Goal: Task Accomplishment & Management: Use online tool/utility

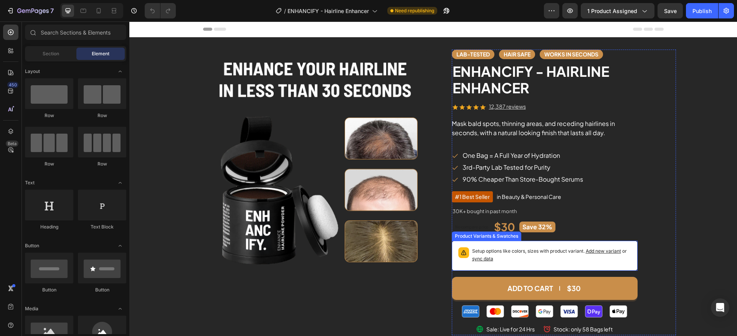
click at [543, 250] on p "Setup options like colors, sizes with product variant. Add new variant or sync …" at bounding box center [551, 254] width 159 height 15
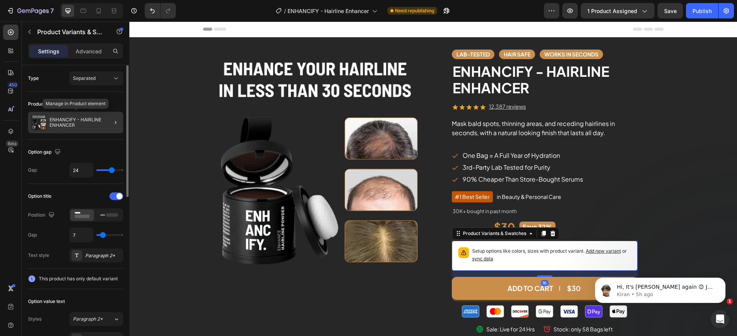
click at [101, 121] on p "ENHANCIFY - HAIRLINE ENHANCER" at bounding box center [85, 122] width 71 height 11
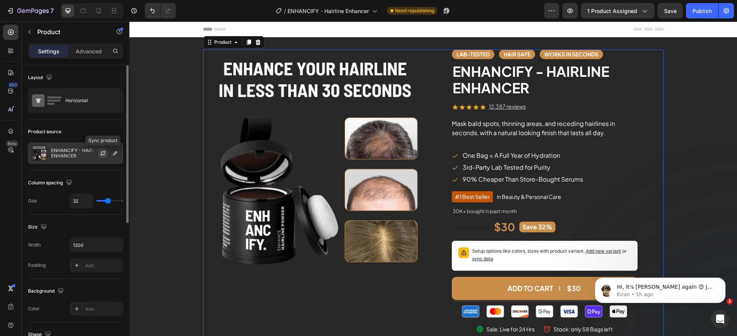
drag, startPoint x: 104, startPoint y: 150, endPoint x: 103, endPoint y: 157, distance: 7.0
click at [104, 151] on icon "button" at bounding box center [103, 153] width 6 height 6
click at [30, 35] on icon "button" at bounding box center [29, 32] width 6 height 6
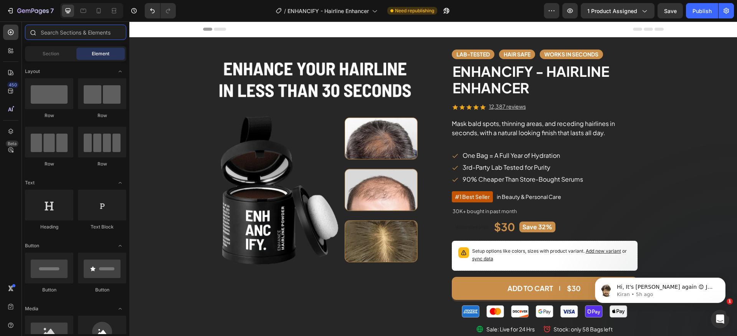
click at [71, 33] on input "text" at bounding box center [75, 32] width 101 height 15
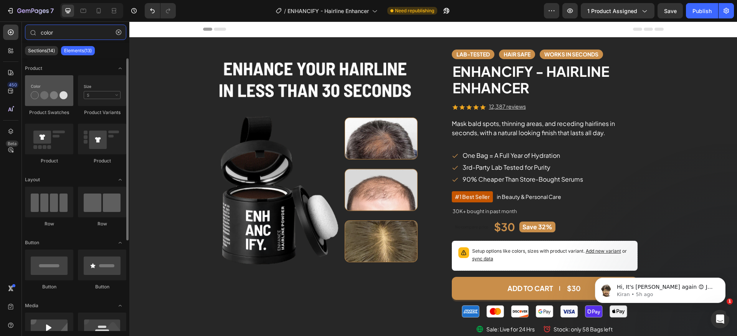
type input "color"
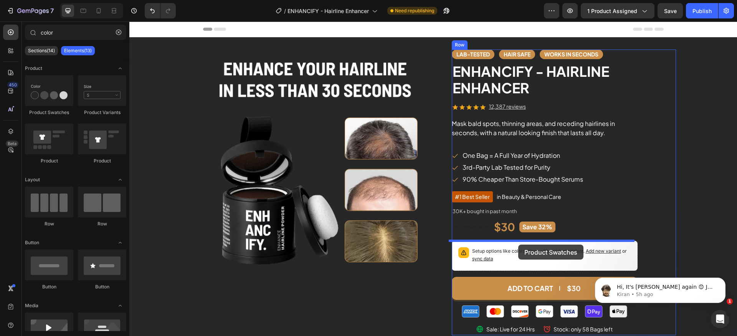
drag, startPoint x: 168, startPoint y: 114, endPoint x: 518, endPoint y: 244, distance: 373.5
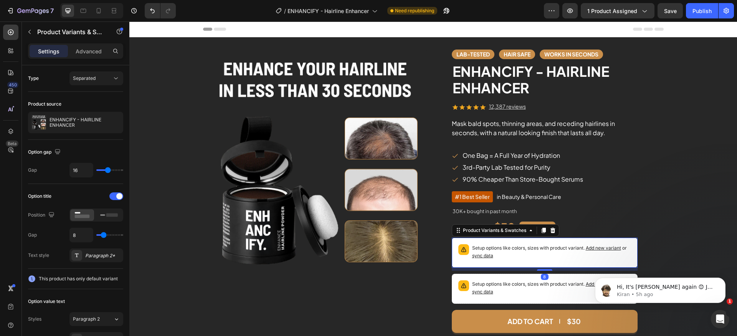
click at [511, 252] on p "Setup options like colors, sizes with product variant. Add new variant or sync …" at bounding box center [551, 251] width 159 height 15
click at [482, 256] on span "sync data" at bounding box center [482, 256] width 21 height 6
click at [527, 251] on p "Setup options like colors, sizes with product variant. Add new variant or sync …" at bounding box center [551, 251] width 159 height 15
click at [23, 7] on div "7" at bounding box center [35, 10] width 36 height 9
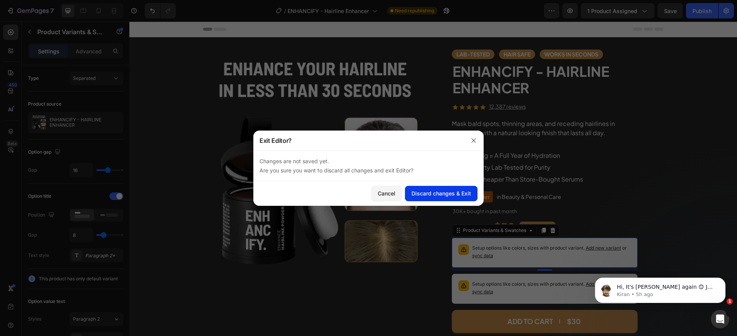
click at [452, 194] on div "Discard changes & Exit" at bounding box center [440, 193] width 59 height 8
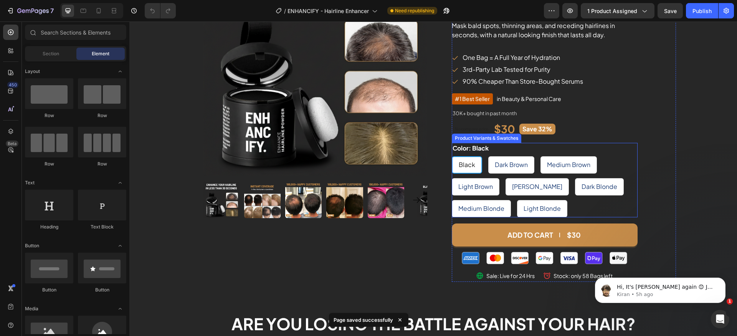
click at [541, 151] on div "Color: Black Black Black Black Dark Brown Dark Brown Dark Brown Medium Brown Me…" at bounding box center [545, 180] width 186 height 74
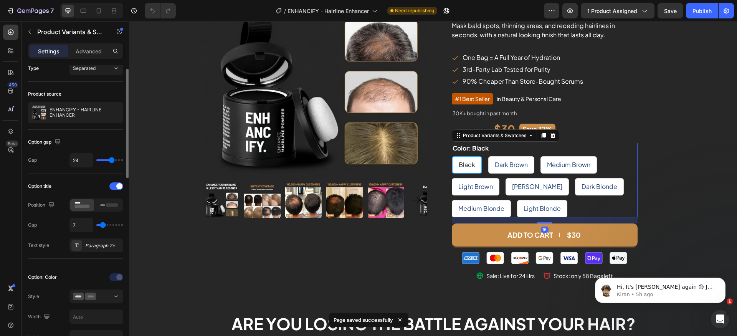
scroll to position [20, 0]
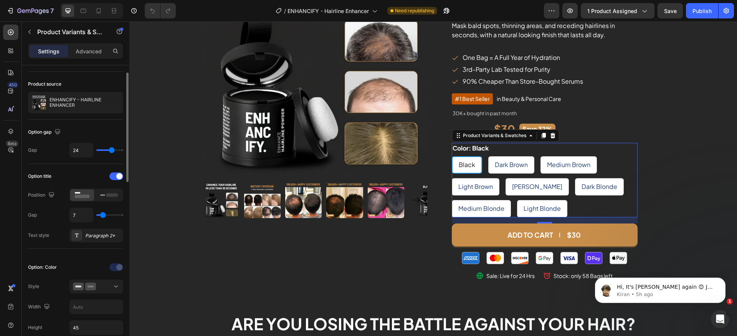
click at [115, 171] on div "Option title" at bounding box center [75, 176] width 95 height 12
click at [114, 176] on div at bounding box center [116, 176] width 14 height 8
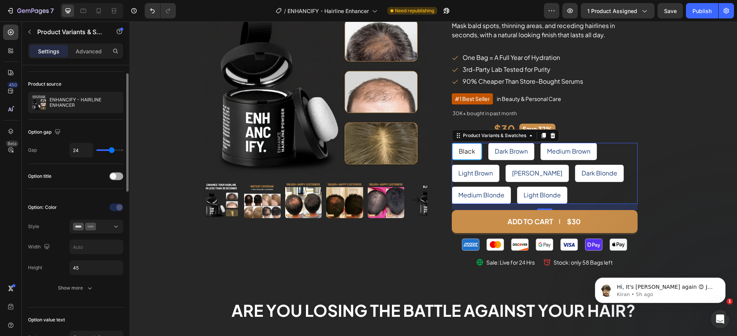
click at [116, 175] on div at bounding box center [116, 176] width 14 height 8
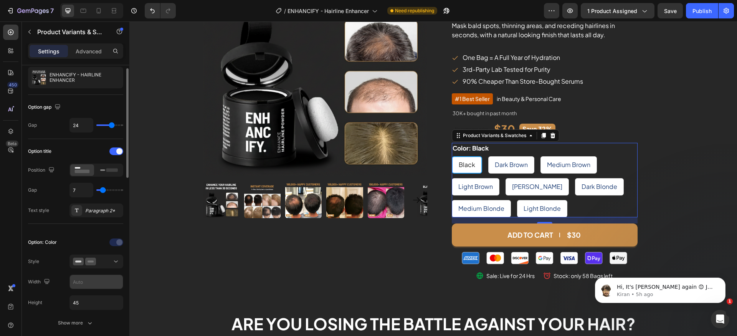
scroll to position [93, 0]
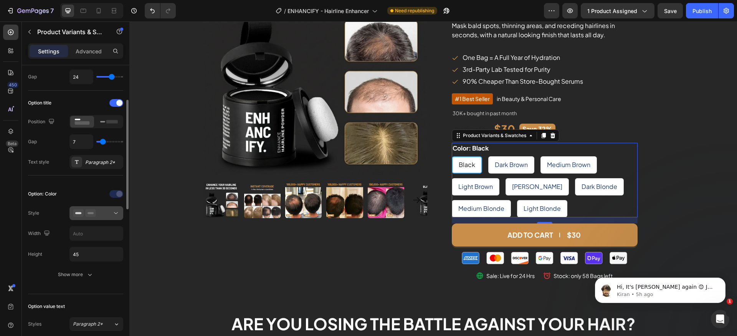
click at [106, 215] on div at bounding box center [96, 213] width 47 height 8
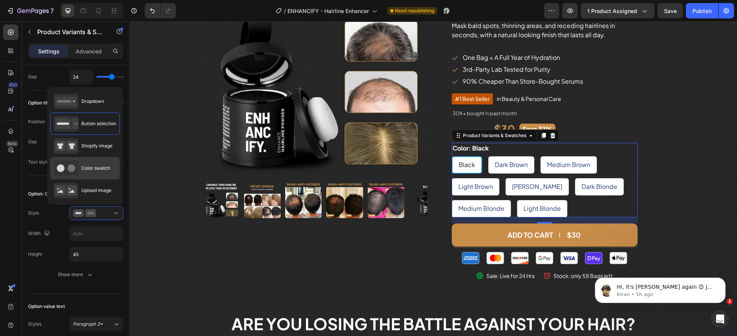
click at [75, 173] on icon at bounding box center [66, 167] width 25 height 15
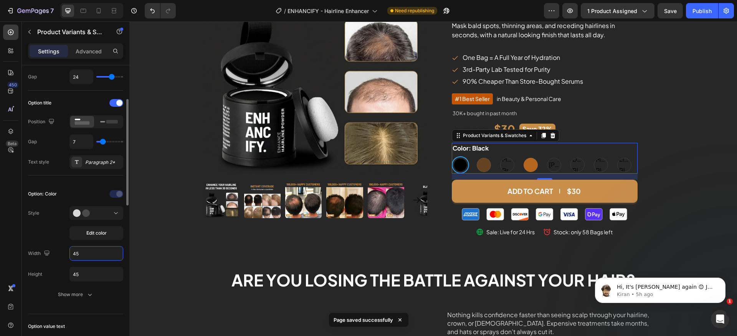
click at [95, 253] on input "45" at bounding box center [96, 253] width 53 height 14
type input "45"
click at [106, 228] on button "Edit color" at bounding box center [96, 233] width 54 height 14
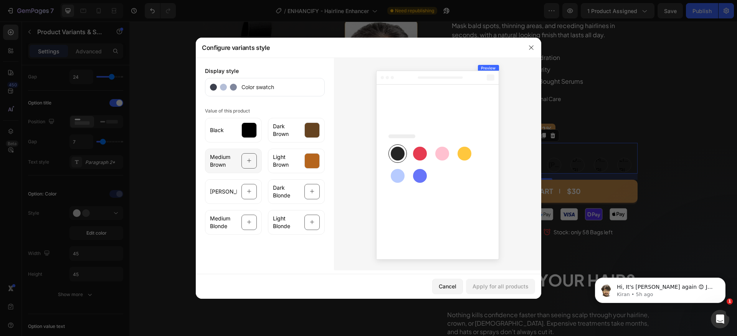
click at [247, 155] on icon at bounding box center [249, 161] width 5 height 15
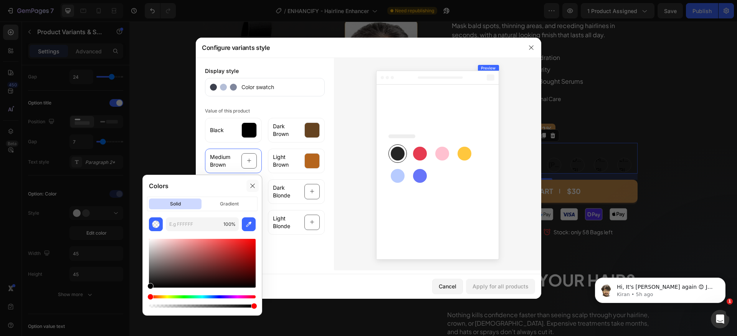
click at [248, 182] on div at bounding box center [252, 186] width 12 height 12
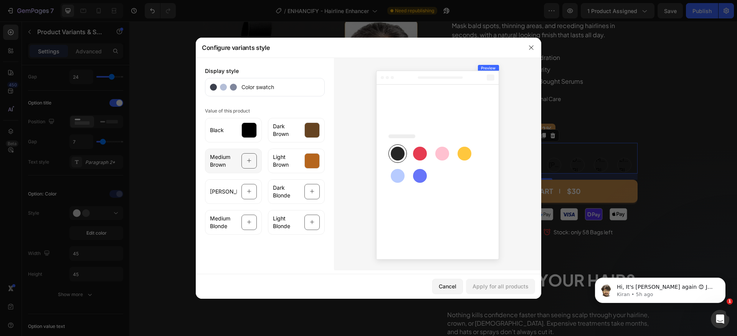
drag, startPoint x: 252, startPoint y: 160, endPoint x: 255, endPoint y: 163, distance: 4.1
click at [252, 160] on div at bounding box center [248, 160] width 15 height 15
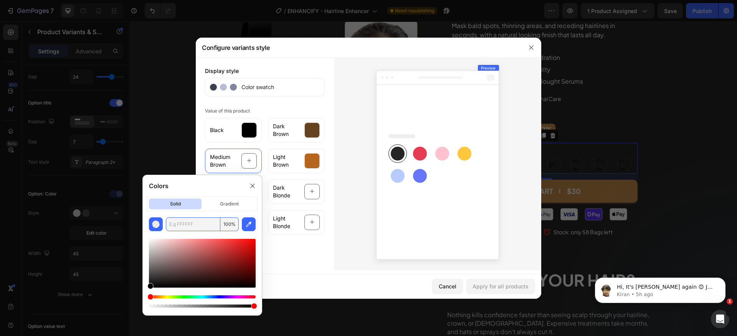
click at [200, 221] on input "text" at bounding box center [193, 224] width 54 height 14
paste input "#5c3e32"
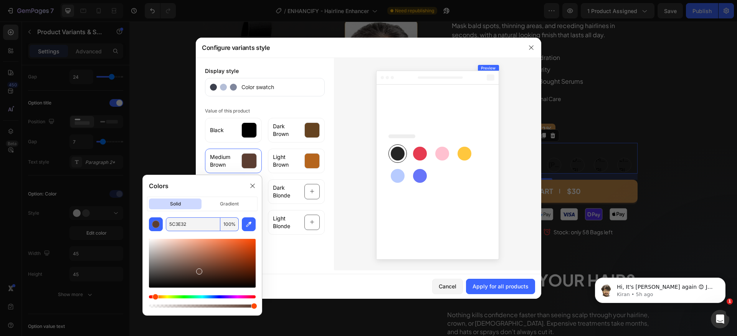
type input "5C3E32"
click at [203, 187] on div "Colors" at bounding box center [202, 185] width 119 height 21
click at [251, 185] on icon at bounding box center [252, 186] width 6 height 6
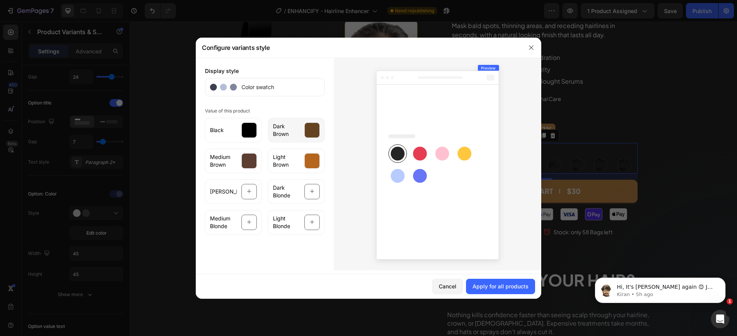
click at [312, 138] on div "Dark Brown" at bounding box center [296, 130] width 57 height 25
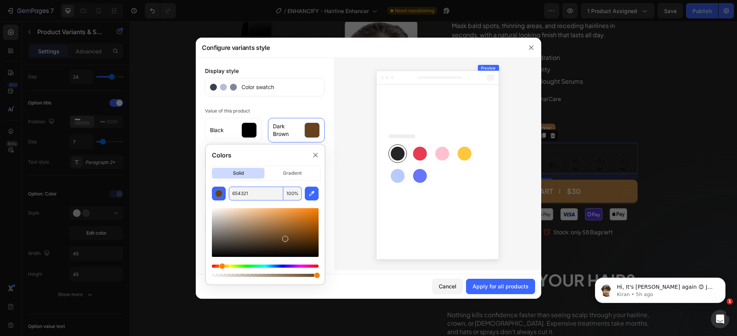
click at [264, 191] on input "654321" at bounding box center [256, 194] width 54 height 14
paste input "#281913"
paste input "text"
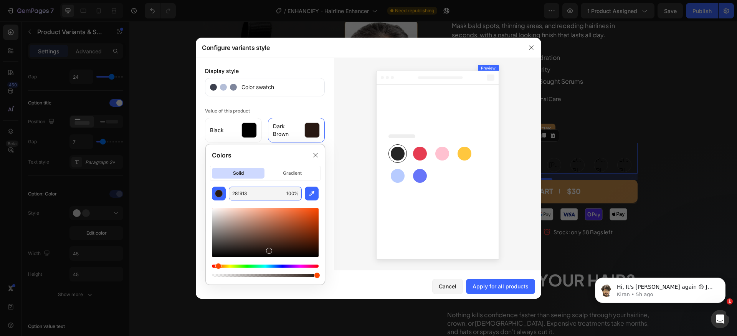
type input "281913"
click at [277, 150] on div "Colors" at bounding box center [265, 154] width 119 height 21
click at [316, 152] on icon at bounding box center [315, 155] width 6 height 6
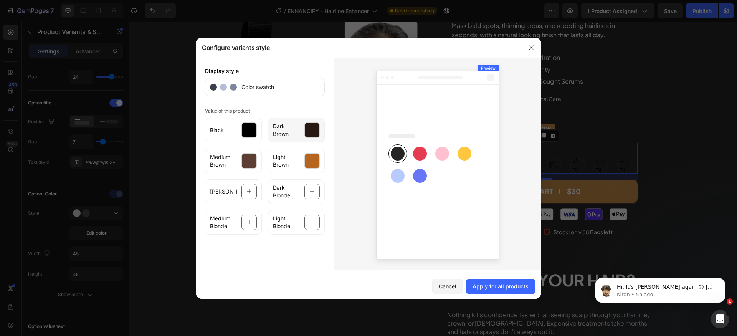
click at [306, 125] on div at bounding box center [311, 129] width 15 height 15
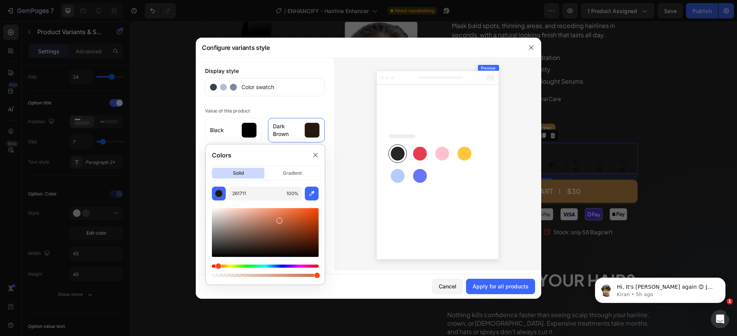
drag, startPoint x: 269, startPoint y: 251, endPoint x: 279, endPoint y: 219, distance: 34.1
click at [279, 219] on div at bounding box center [279, 221] width 6 height 6
click at [269, 249] on div at bounding box center [265, 232] width 107 height 49
click at [272, 245] on div at bounding box center [265, 232] width 107 height 49
click at [273, 244] on div at bounding box center [274, 247] width 6 height 6
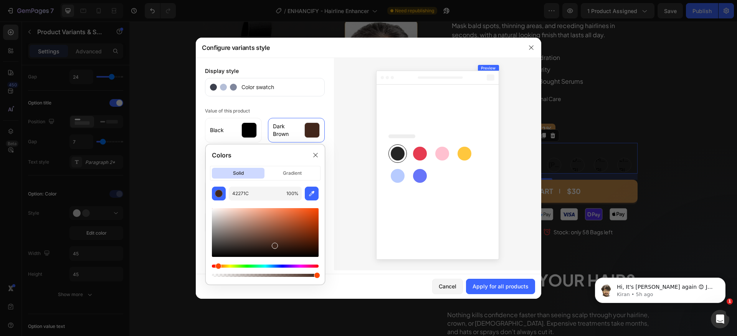
click at [272, 243] on div at bounding box center [275, 246] width 6 height 6
type input "44291E"
click at [305, 106] on div "Value of this product Black Dark Brown Medium Brown Light Brown [PERSON_NAME] D…" at bounding box center [265, 170] width 120 height 129
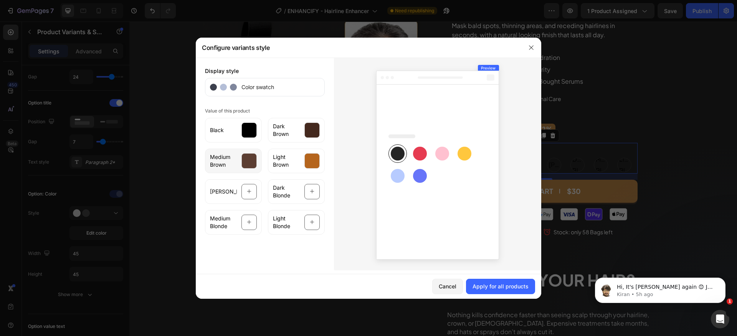
click at [250, 164] on div at bounding box center [248, 160] width 15 height 15
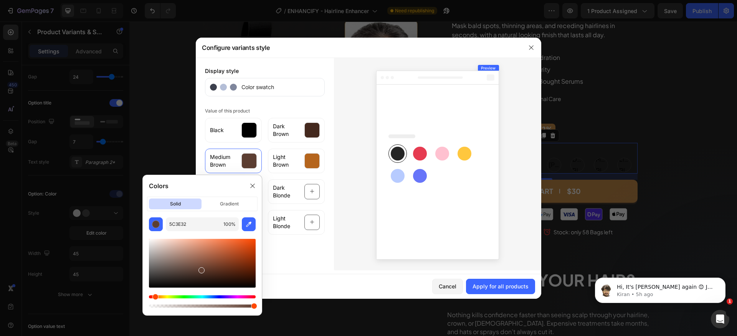
click at [201, 268] on div at bounding box center [201, 270] width 6 height 6
type input "603F32"
click at [220, 187] on div "Colors" at bounding box center [202, 185] width 119 height 21
click at [328, 148] on div "Display style Color swatch Value of this product Black Dark Brown Medium Brown …" at bounding box center [265, 164] width 138 height 213
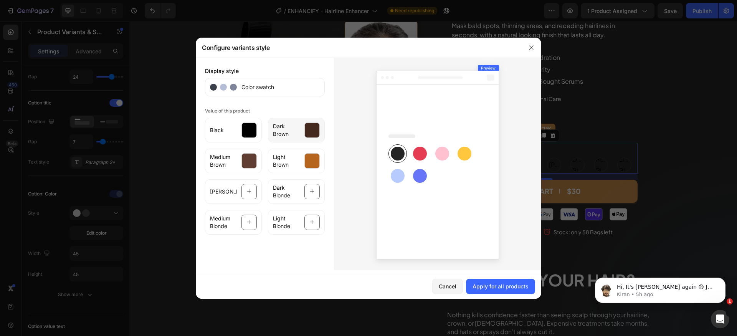
click at [313, 124] on div at bounding box center [311, 129] width 15 height 15
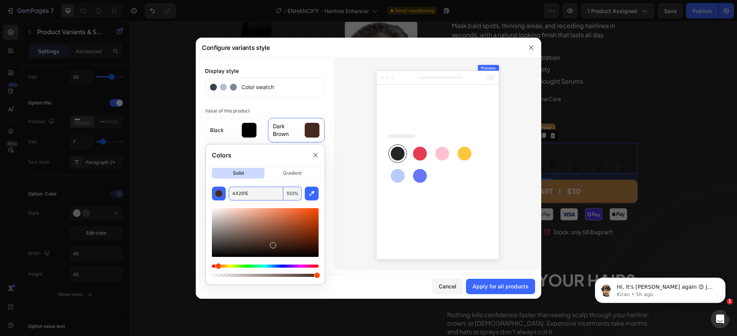
click at [263, 193] on input "44291E" at bounding box center [256, 194] width 54 height 14
paste input "#a52a2a"
paste input "text"
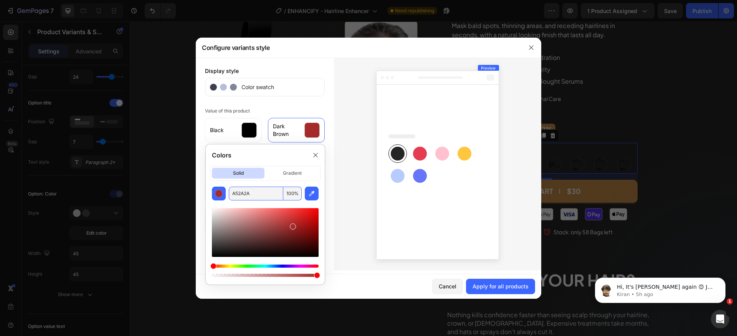
type input "A52A2A"
click at [277, 151] on div "Colors" at bounding box center [265, 154] width 119 height 21
click at [314, 154] on icon at bounding box center [315, 155] width 4 height 4
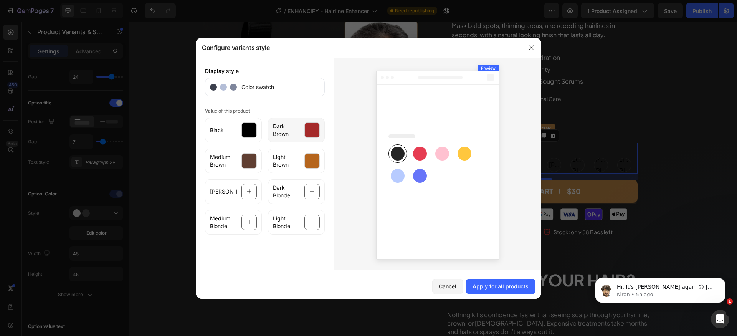
click at [315, 129] on div at bounding box center [311, 129] width 15 height 15
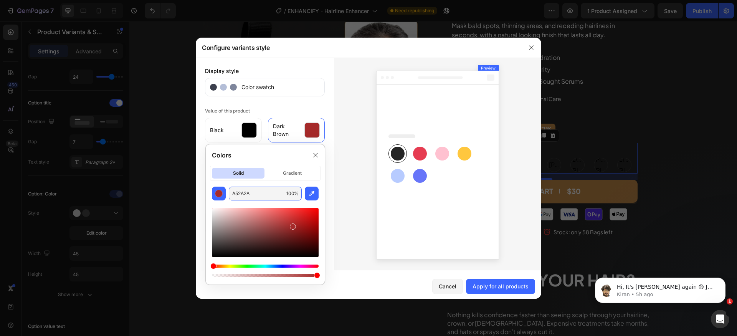
click at [270, 192] on input "A52A2A" at bounding box center [256, 194] width 54 height 14
paste input "#392620"
paste input "text"
type input "392620"
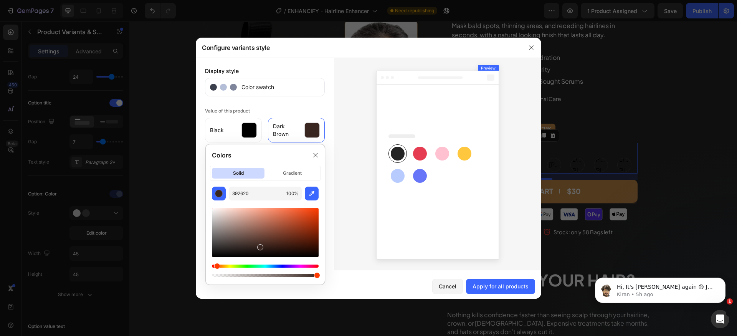
click at [273, 149] on div "Colors" at bounding box center [265, 154] width 119 height 21
click at [316, 154] on icon at bounding box center [315, 155] width 4 height 4
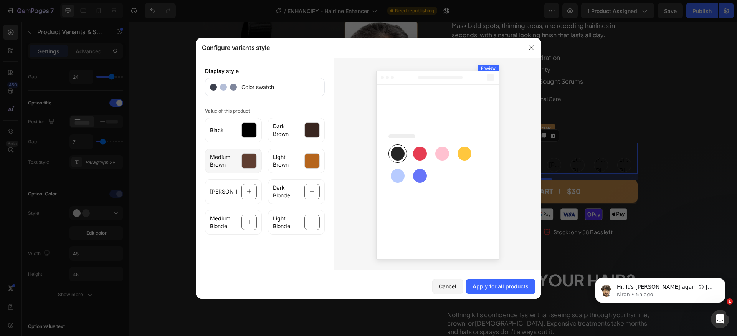
click at [256, 160] on div at bounding box center [248, 160] width 15 height 15
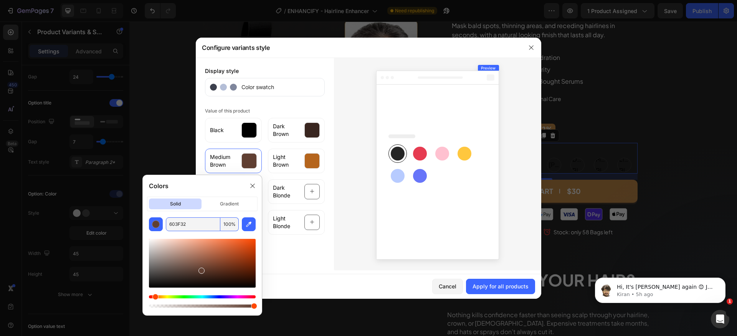
click at [212, 224] on input "603F32" at bounding box center [193, 224] width 54 height 14
paste input "#623b2a"
type input "623B2A"
click at [218, 175] on div "Colors" at bounding box center [202, 185] width 119 height 21
click at [252, 184] on icon at bounding box center [252, 186] width 6 height 6
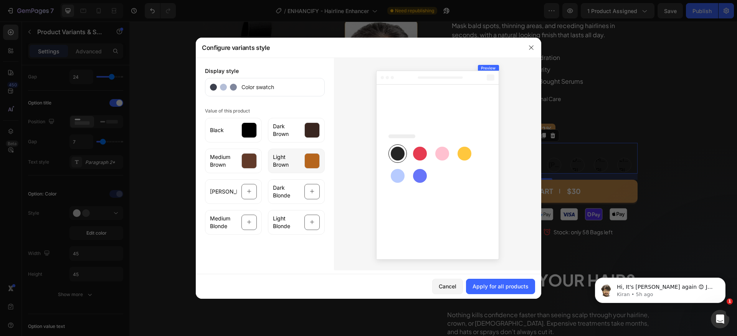
click at [309, 165] on div at bounding box center [311, 160] width 15 height 15
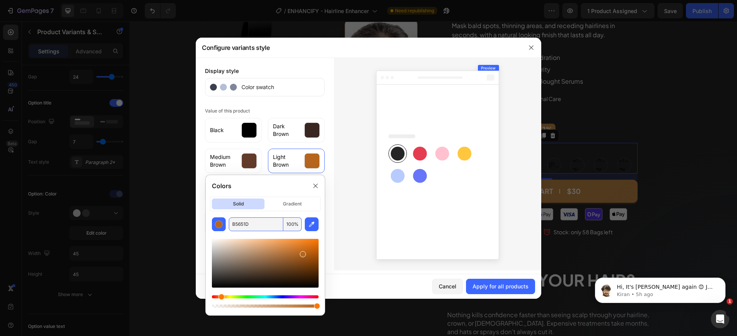
click at [262, 226] on input "B5651D" at bounding box center [256, 224] width 54 height 14
paste input "#0e0e0e"
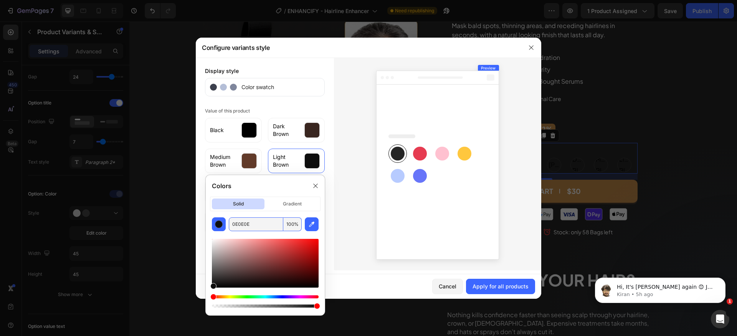
click at [259, 217] on input "0E0E0E" at bounding box center [256, 224] width 54 height 14
click at [261, 223] on input "0E0E0E" at bounding box center [256, 224] width 54 height 14
paste input "#9b6e49"
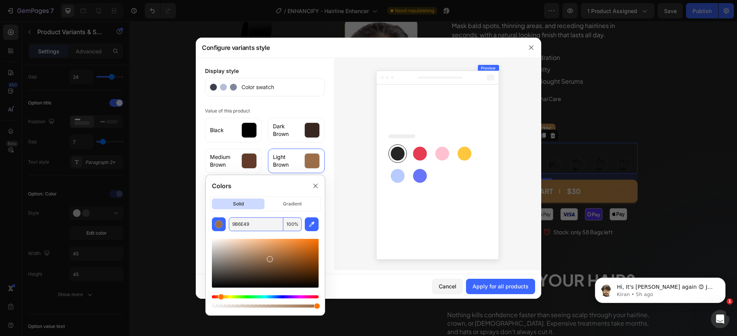
type input "9B6E49"
click at [274, 187] on div "Colors" at bounding box center [265, 185] width 119 height 21
click at [314, 181] on div at bounding box center [315, 186] width 12 height 12
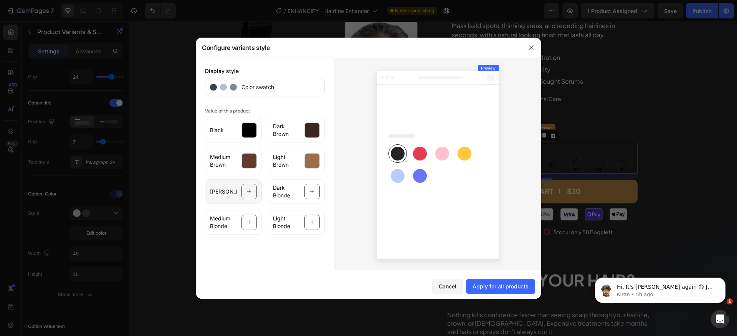
click at [249, 195] on icon at bounding box center [249, 191] width 5 height 15
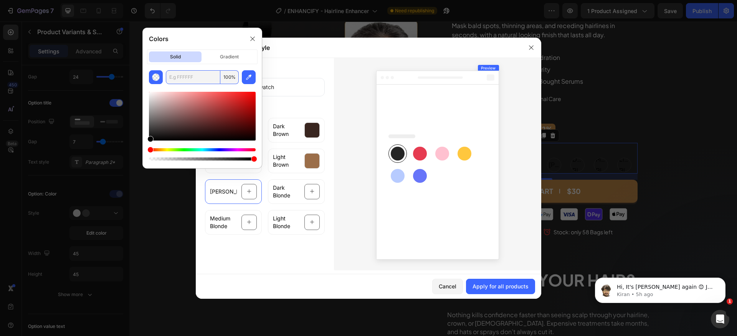
click at [195, 76] on input "text" at bounding box center [193, 77] width 54 height 14
paste input "#4f2b1e"
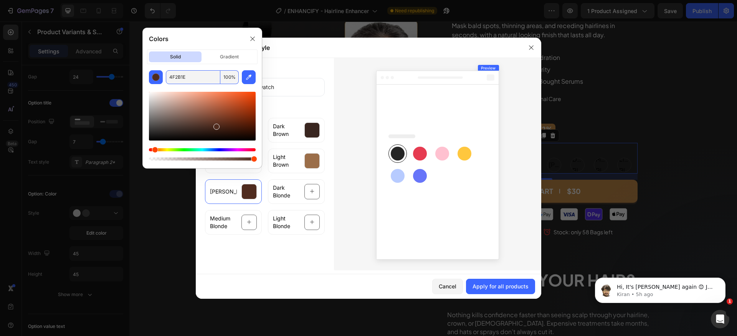
type input "4F2B1E"
click at [224, 37] on div "Colors" at bounding box center [202, 38] width 119 height 21
click at [251, 38] on icon at bounding box center [252, 39] width 6 height 6
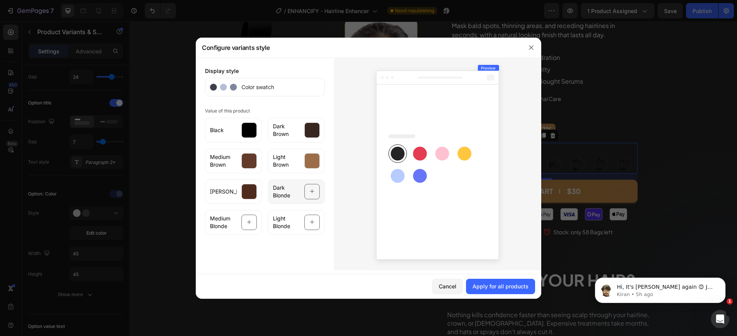
click at [314, 193] on icon at bounding box center [312, 191] width 5 height 15
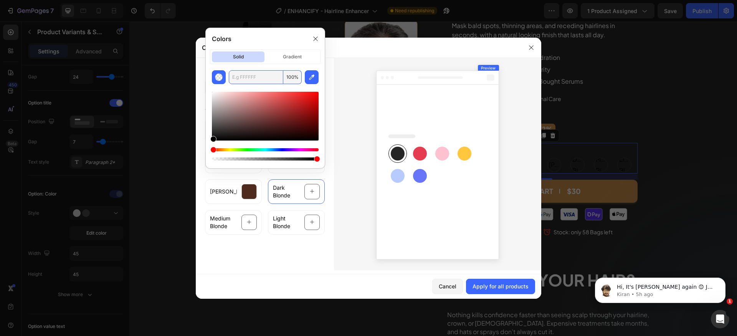
click at [267, 80] on input "text" at bounding box center [256, 77] width 54 height 14
paste input "#bf9268"
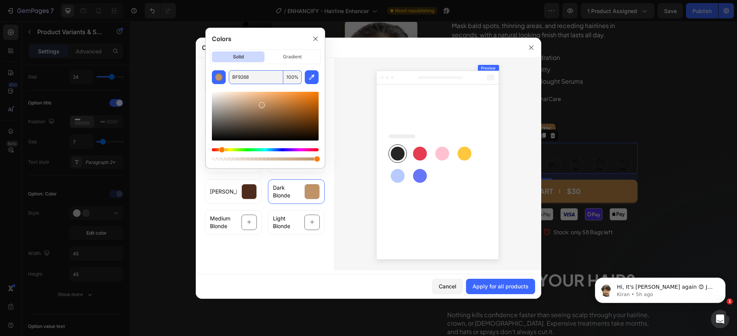
type input "BF9268"
click at [269, 35] on div "Colors" at bounding box center [265, 38] width 119 height 21
click at [315, 37] on icon at bounding box center [315, 39] width 6 height 6
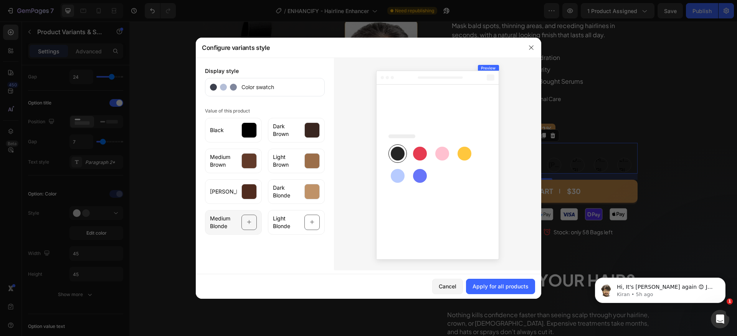
click at [253, 221] on div at bounding box center [248, 222] width 15 height 15
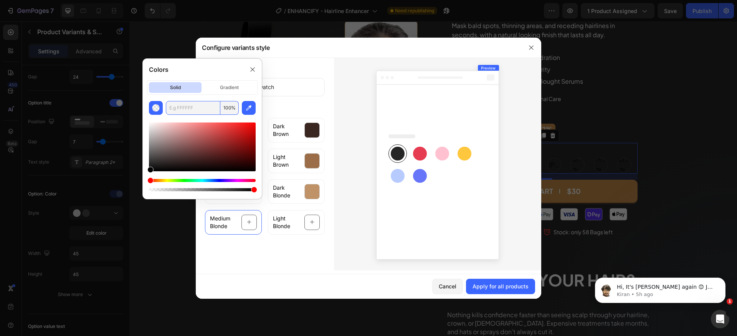
click at [203, 108] on input "text" at bounding box center [193, 108] width 54 height 14
paste input "#e7b78a"
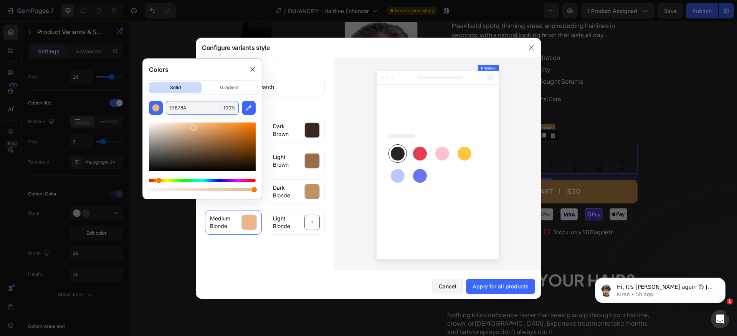
type input "E7B78A"
click at [217, 67] on div "Colors" at bounding box center [202, 69] width 119 height 21
click at [256, 68] on div at bounding box center [252, 69] width 12 height 12
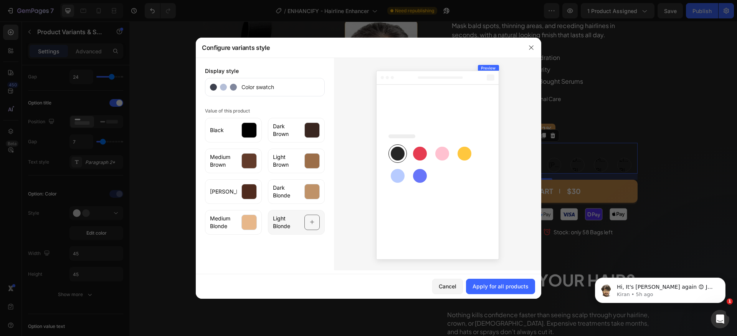
click at [308, 223] on div at bounding box center [311, 222] width 15 height 15
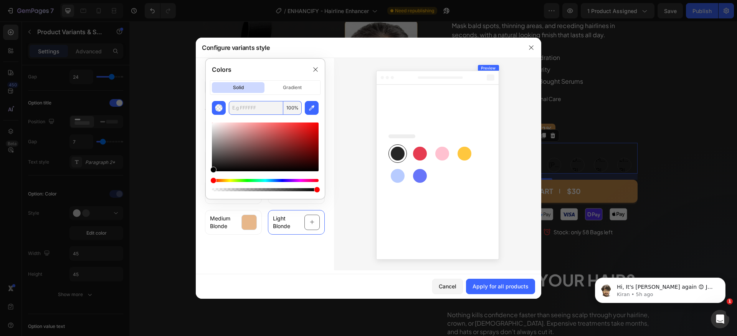
click at [254, 107] on input "text" at bounding box center [256, 108] width 54 height 14
paste input "#e9cda5"
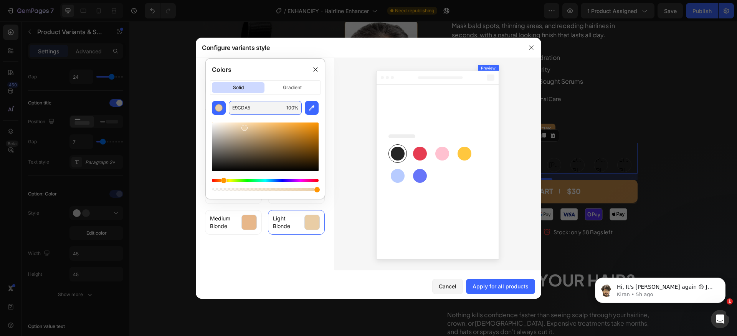
type input "E9CDA5"
click at [270, 68] on div "Colors" at bounding box center [265, 69] width 119 height 21
click at [316, 69] on icon at bounding box center [315, 69] width 6 height 6
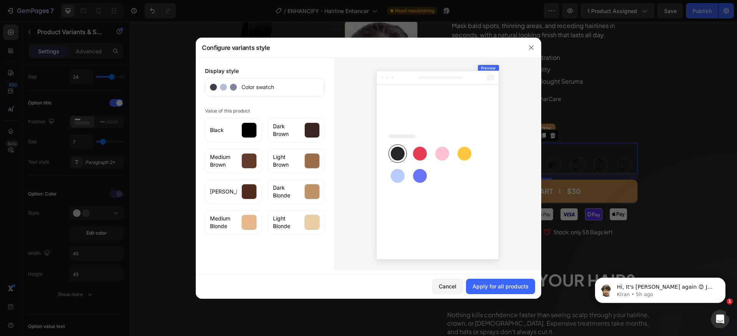
click at [315, 253] on div "Display style Color swatch Value of this product Black Dark Brown Medium Brown …" at bounding box center [265, 164] width 138 height 213
click at [498, 287] on div "Apply for all products" at bounding box center [500, 286] width 56 height 8
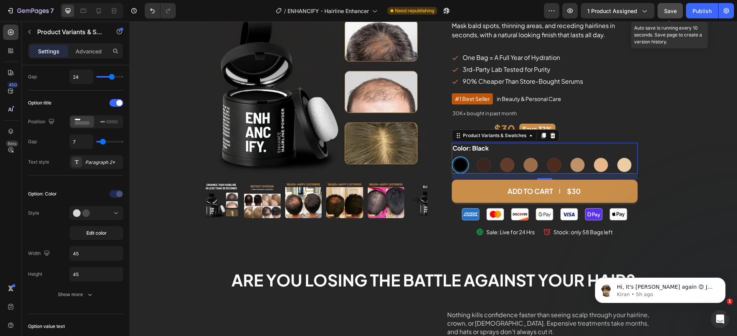
click at [666, 11] on span "Save" at bounding box center [670, 11] width 13 height 7
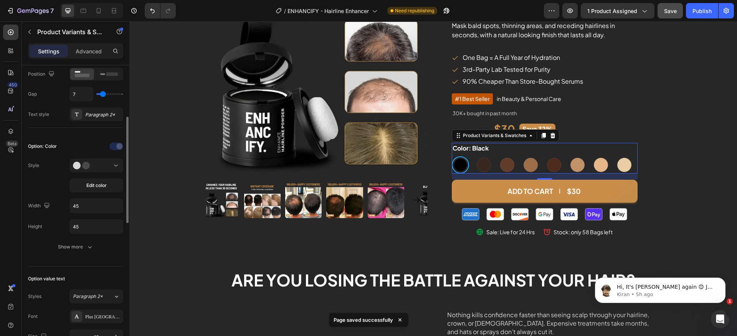
scroll to position [217, 0]
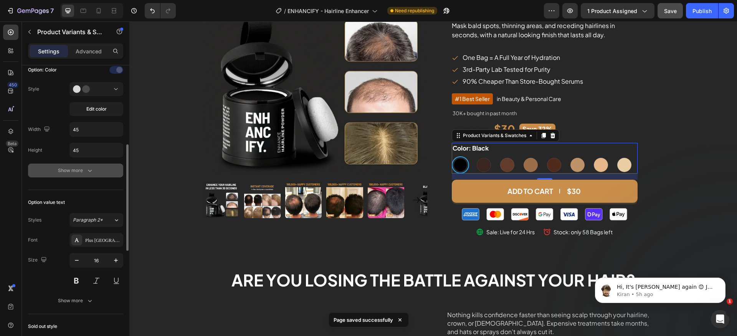
click at [74, 173] on div "Show more" at bounding box center [76, 171] width 36 height 8
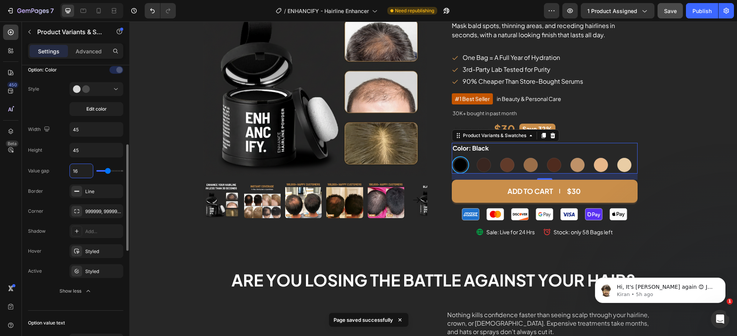
click at [87, 174] on input "16" at bounding box center [81, 171] width 23 height 14
type input "15"
type input "14"
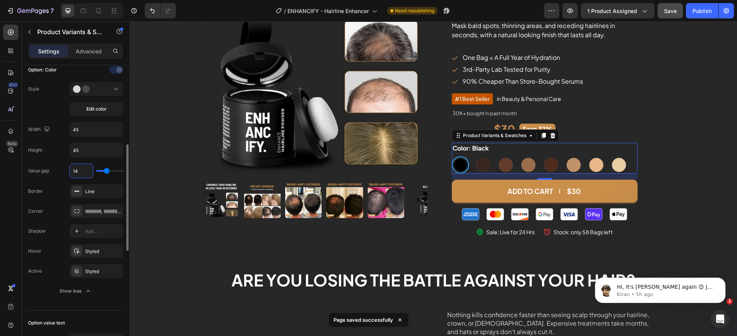
type input "13"
type input "12"
type input "11"
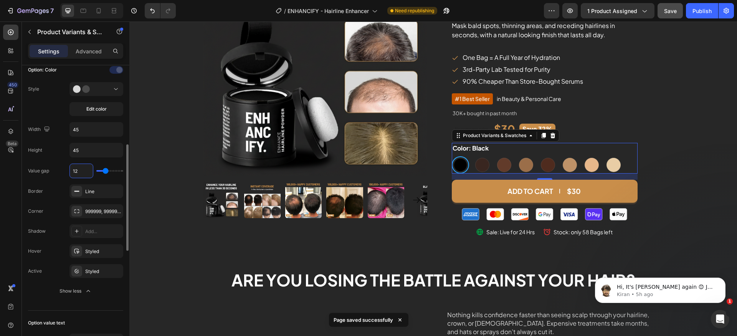
type input "11"
type input "10"
type input "9"
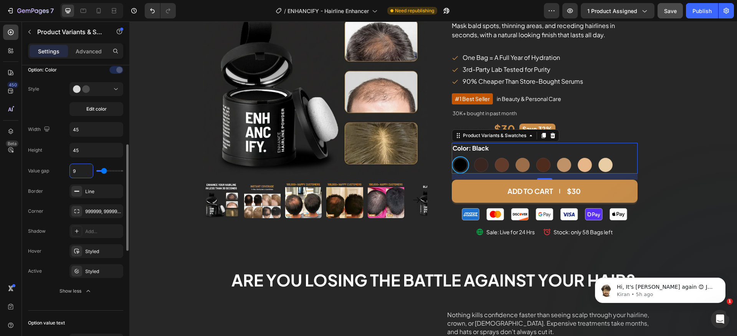
type input "8"
click at [78, 274] on div at bounding box center [76, 271] width 11 height 11
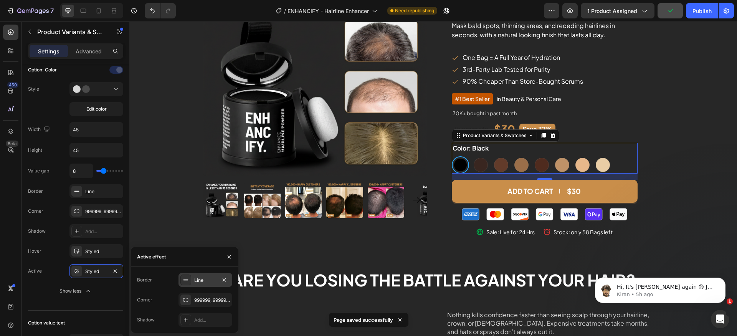
click at [184, 277] on icon at bounding box center [186, 280] width 6 height 6
click at [186, 279] on div at bounding box center [186, 279] width 10 height 10
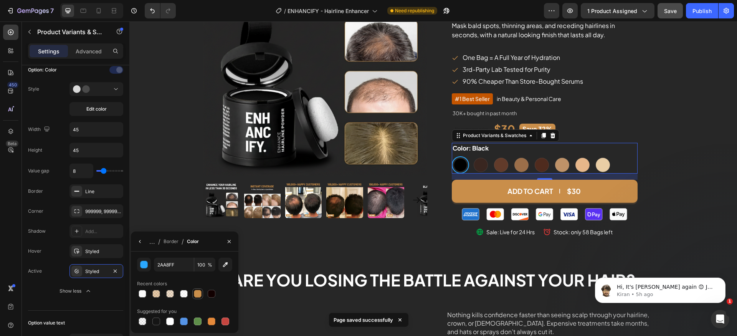
click at [196, 293] on div at bounding box center [198, 294] width 8 height 8
click at [145, 292] on div at bounding box center [143, 294] width 8 height 8
type input "FFFFFF"
click at [200, 265] on input "85" at bounding box center [204, 265] width 21 height 14
type input "100"
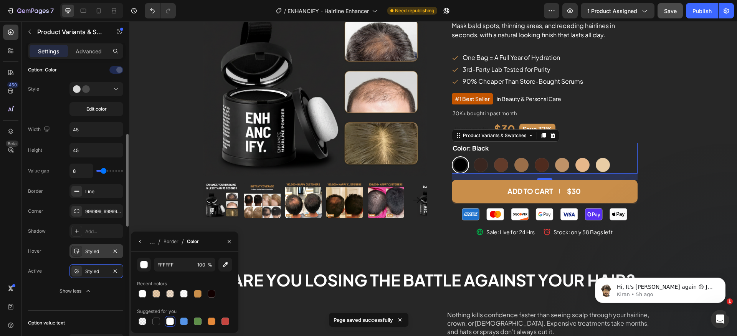
click at [78, 251] on icon at bounding box center [76, 251] width 5 height 5
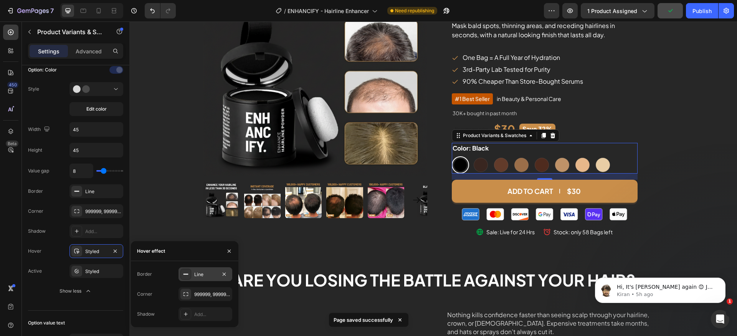
click at [185, 274] on icon at bounding box center [186, 274] width 6 height 6
click at [191, 274] on div at bounding box center [185, 274] width 11 height 11
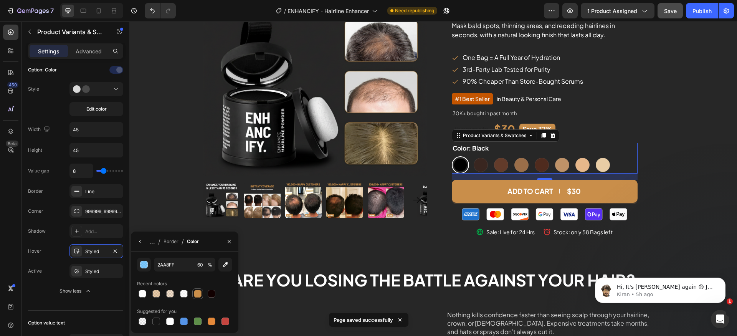
click at [198, 294] on div at bounding box center [198, 294] width 8 height 8
type input "C98E4A"
type input "100"
click at [137, 294] on div "C98E4A 100 % Recent colors Suggested for you" at bounding box center [184, 292] width 107 height 69
click at [139, 294] on div at bounding box center [142, 293] width 9 height 9
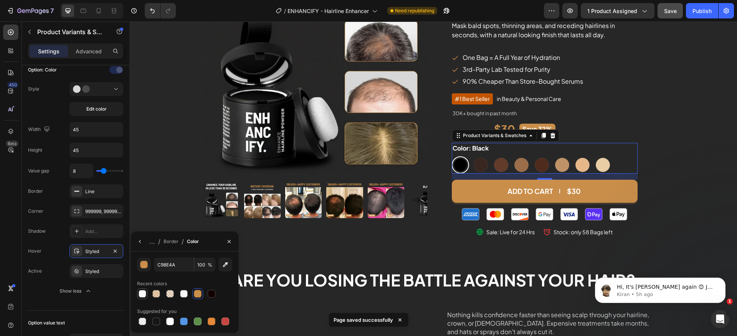
type input "FFFFFF"
type input "85"
click at [140, 294] on div at bounding box center [143, 294] width 8 height 8
drag, startPoint x: 227, startPoint y: 244, endPoint x: 79, endPoint y: 233, distance: 148.9
click at [227, 244] on button "button" at bounding box center [229, 241] width 12 height 12
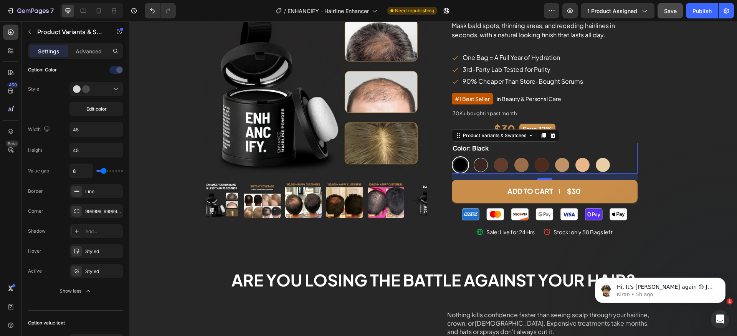
click at [474, 164] on div at bounding box center [481, 165] width 14 height 14
click at [472, 156] on input "Dark Brown Dark Brown" at bounding box center [472, 156] width 0 height 0
radio input "true"
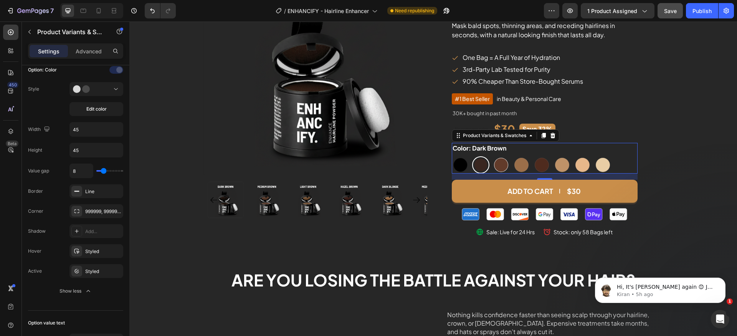
click at [494, 164] on div at bounding box center [501, 165] width 14 height 14
click at [492, 156] on input "Medium Brown Medium Brown" at bounding box center [492, 156] width 0 height 0
radio input "true"
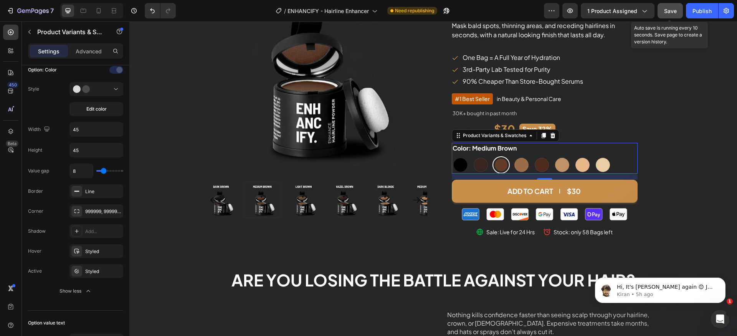
click at [673, 13] on div "Save" at bounding box center [670, 11] width 13 height 8
click at [702, 7] on div "Publish" at bounding box center [701, 11] width 19 height 8
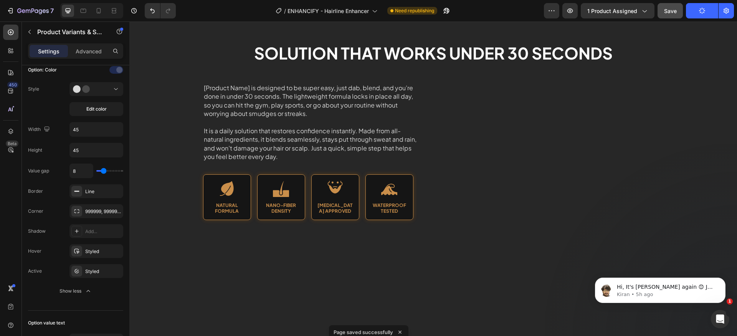
scroll to position [635, 0]
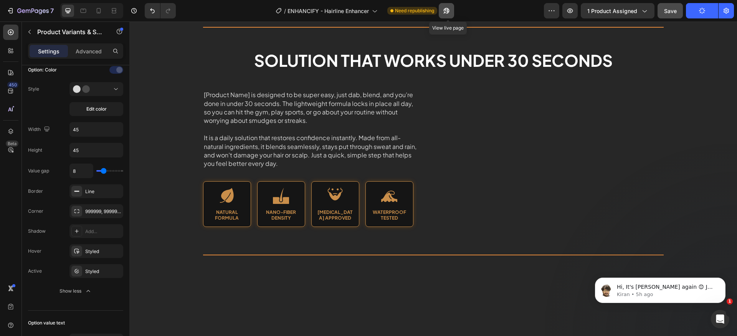
click at [448, 11] on icon "button" at bounding box center [446, 11] width 8 height 8
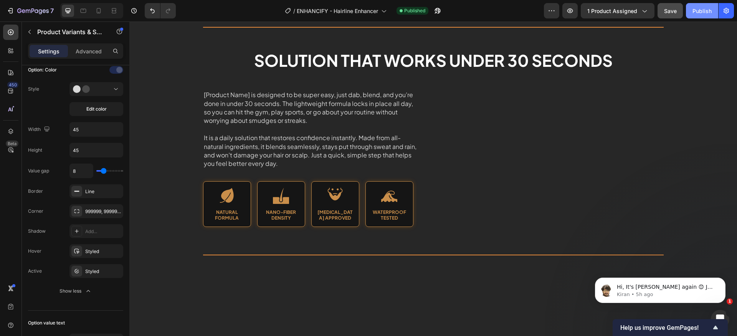
click at [702, 8] on div "Publish" at bounding box center [701, 11] width 19 height 8
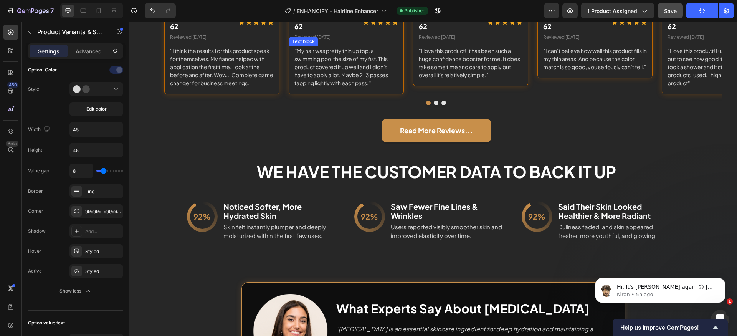
scroll to position [1105, 0]
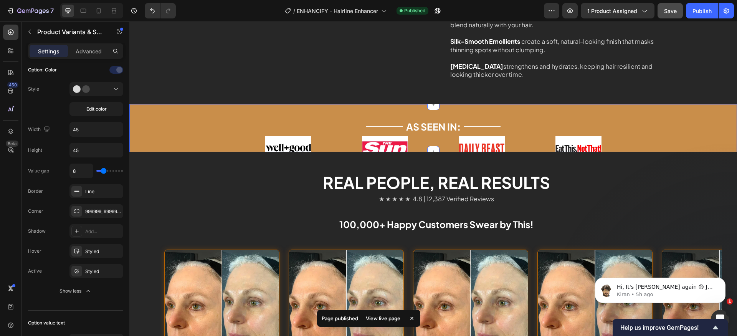
click at [219, 130] on div "As Seen In: Text block Title Line Image Image Image Image Row Row" at bounding box center [432, 140] width 607 height 41
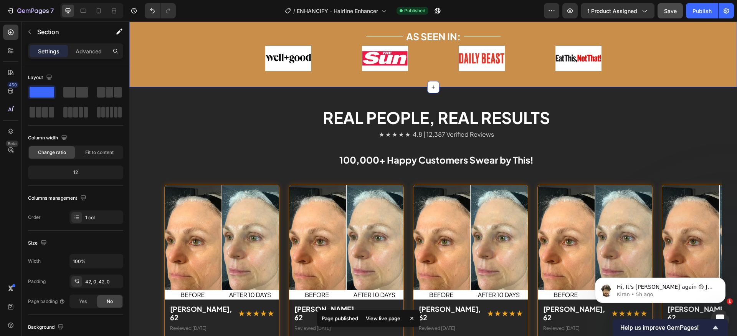
scroll to position [1256, 0]
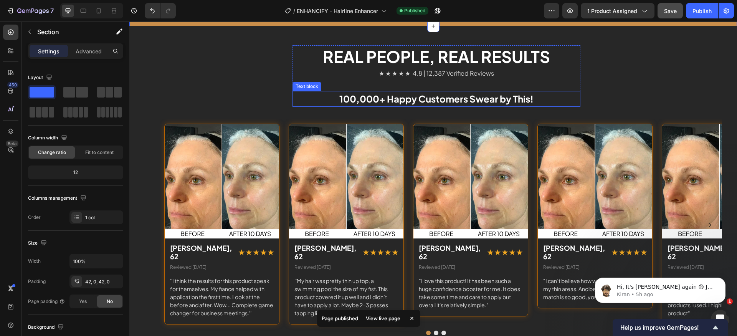
click at [350, 106] on p "100,000+ Happy Customers Swear by This!" at bounding box center [436, 99] width 286 height 14
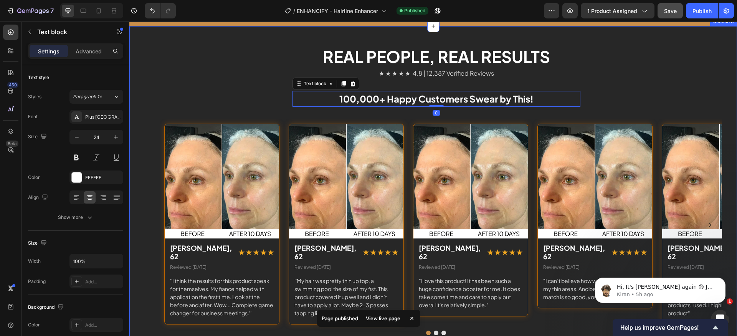
click at [632, 177] on div "Real People, Real Results Heading ★ ★ ★ ★ ★ 4.8 | 12,387 Verified Reviews Text …" at bounding box center [435, 267] width 601 height 444
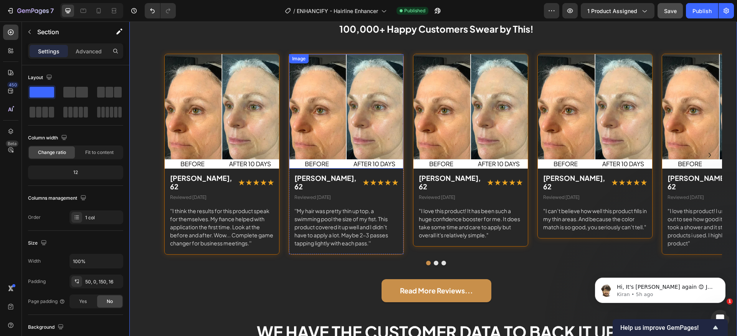
scroll to position [1365, 0]
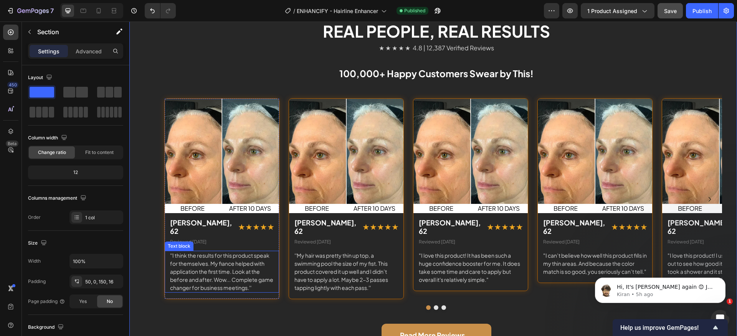
click at [220, 259] on p "''I think the results for this product speak for themselves. My fiance helped w…" at bounding box center [222, 271] width 104 height 40
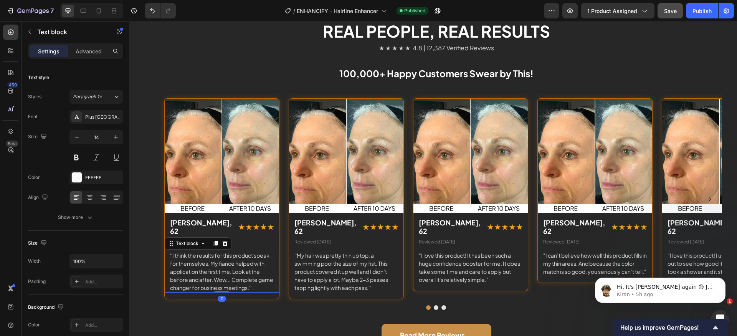
click at [220, 259] on p "''I think the results for this product speak for themselves. My fiance helped w…" at bounding box center [222, 271] width 104 height 40
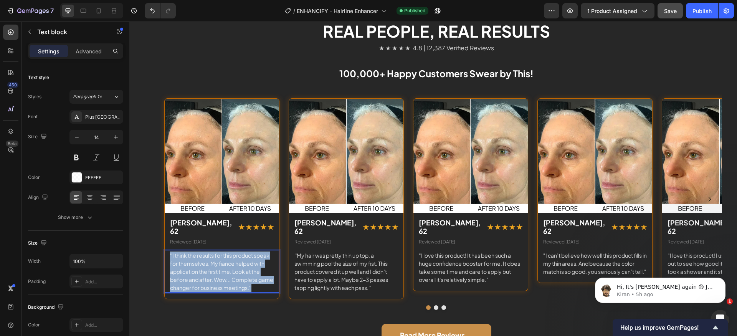
click at [220, 259] on p "''I think the results for this product speak for themselves. My fiance helped w…" at bounding box center [222, 271] width 104 height 40
click at [232, 273] on p "''I think the results for this product speak for themselves. My fiance helped w…" at bounding box center [222, 271] width 104 height 40
click at [208, 256] on p "''I think the results for this product speak for themselves. My fiance helped w…" at bounding box center [222, 271] width 104 height 40
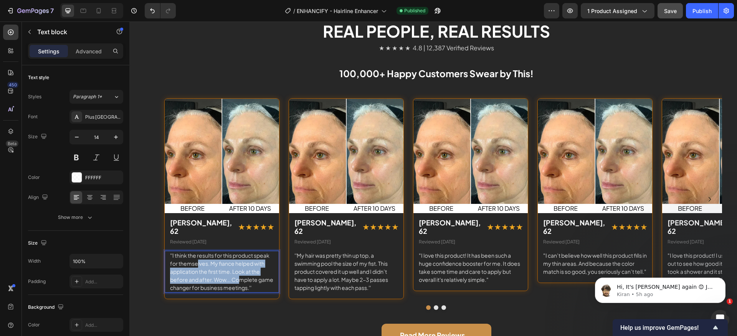
drag, startPoint x: 196, startPoint y: 251, endPoint x: 241, endPoint y: 269, distance: 47.4
click at [241, 269] on p "''I think the results for this product speak for themselves. My fiance helped w…" at bounding box center [222, 271] width 104 height 40
copy p "lves. My fiance helped with application the first time. Look at the before and …"
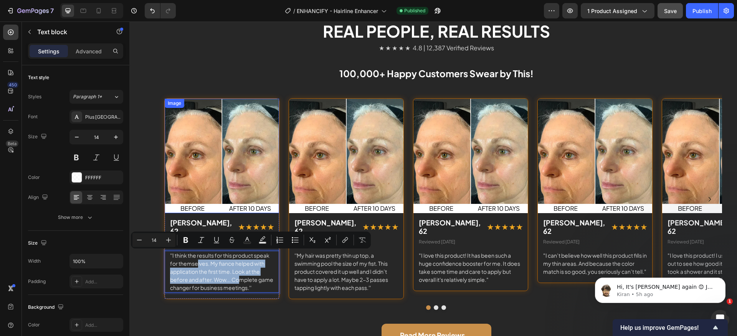
click at [207, 165] on img at bounding box center [222, 156] width 114 height 114
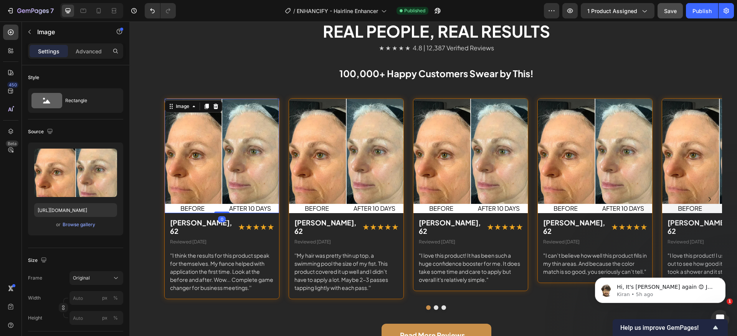
click at [219, 166] on img at bounding box center [222, 156] width 114 height 114
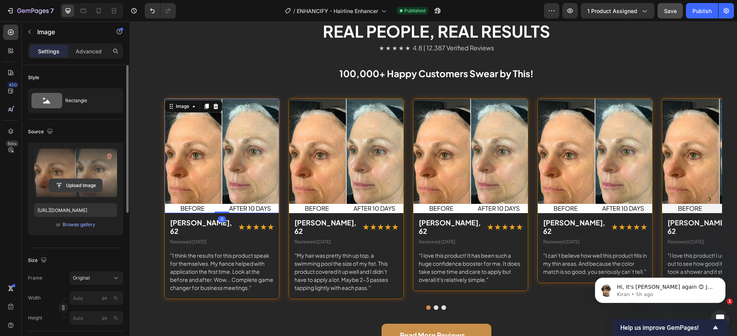
click at [79, 185] on input "file" at bounding box center [75, 185] width 53 height 13
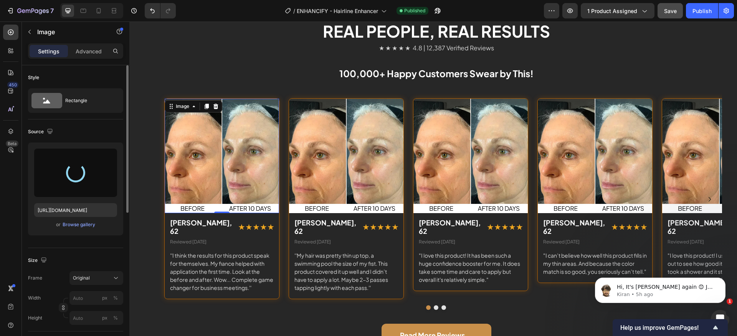
type input "[URL][DOMAIN_NAME]"
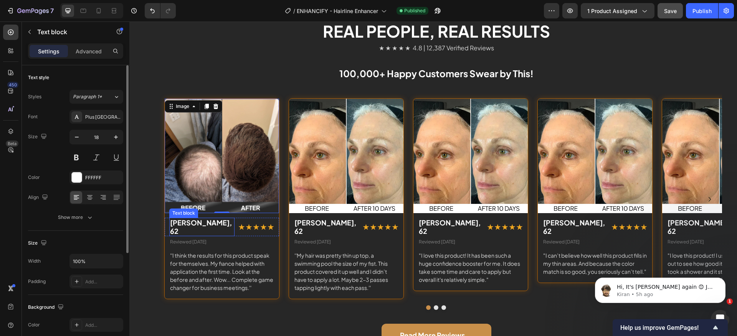
click at [198, 223] on p "[PERSON_NAME], 62" at bounding box center [202, 226] width 64 height 17
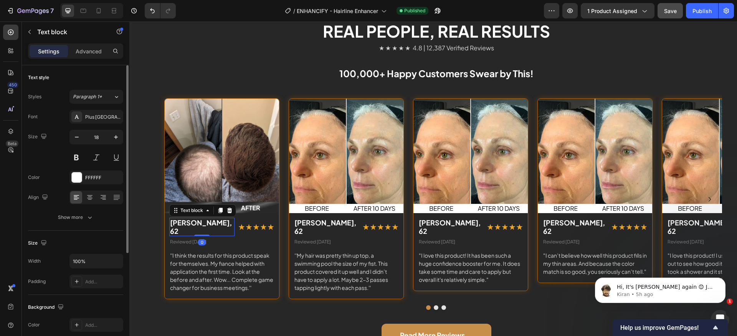
click at [201, 223] on p "[PERSON_NAME], 62" at bounding box center [202, 226] width 64 height 17
click at [200, 223] on p "[PERSON_NAME], 62" at bounding box center [202, 226] width 64 height 17
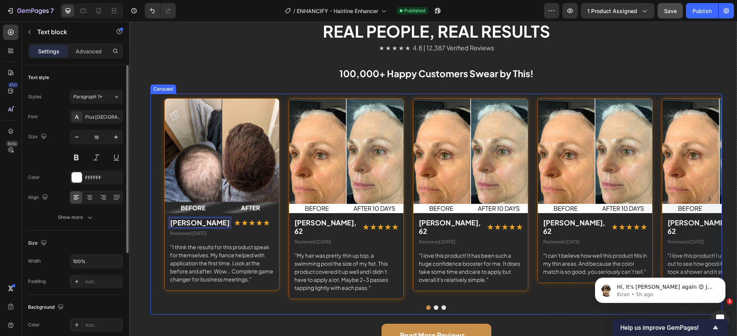
click at [308, 303] on div "Image [PERSON_NAME] Text block 0 ★ ★ ★ ★ ★ Text block Row Reviewed [DATE] Text …" at bounding box center [435, 204] width 571 height 221
click at [208, 231] on p "Reviewed [DATE]" at bounding box center [222, 233] width 104 height 7
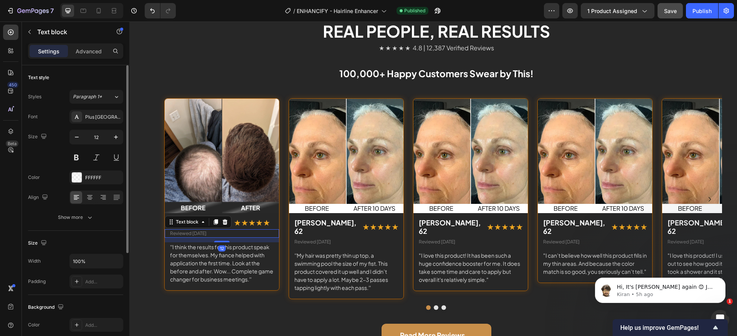
click at [211, 233] on p "Reviewed [DATE]" at bounding box center [222, 233] width 104 height 7
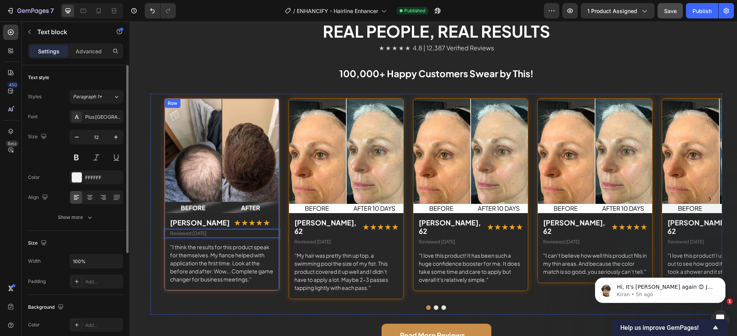
drag, startPoint x: 193, startPoint y: 236, endPoint x: 233, endPoint y: 239, distance: 40.4
click at [233, 239] on div "Image [PERSON_NAME] Text block ★ ★ ★ ★ ★ Text block Row Reviewed [DATE] Text bl…" at bounding box center [222, 191] width 114 height 185
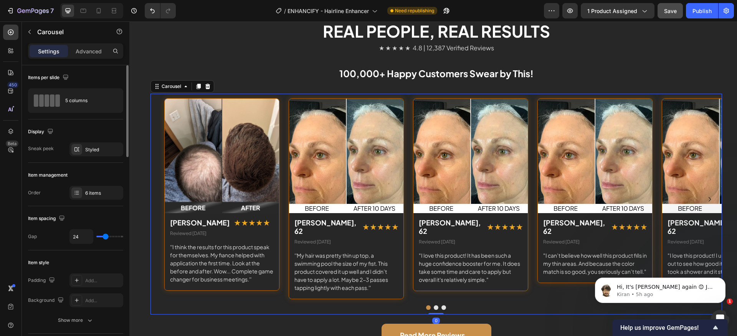
drag, startPoint x: 154, startPoint y: 253, endPoint x: 161, endPoint y: 261, distance: 10.3
click at [154, 253] on div "Image [PERSON_NAME] Text block ★ ★ ★ ★ ★ Text block Row Reviewed [DATE] Text bl…" at bounding box center [435, 204] width 571 height 221
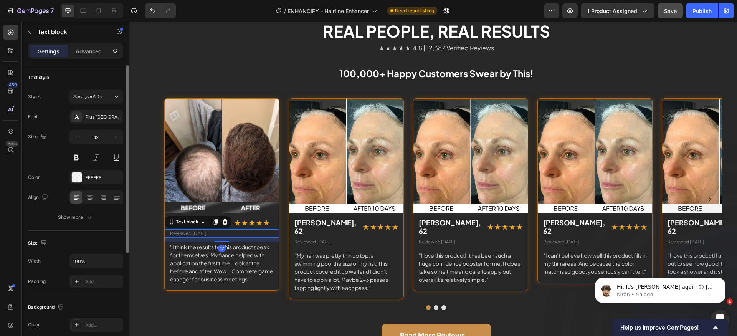
click at [194, 235] on p "Reviewed [DATE]" at bounding box center [222, 233] width 104 height 7
click at [193, 234] on p "Reviewed [DATE]" at bounding box center [222, 233] width 104 height 7
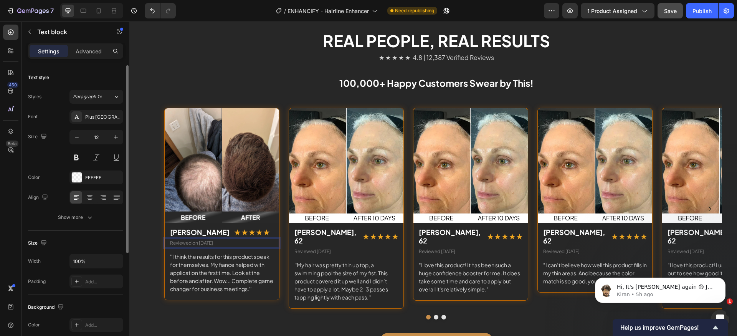
click at [215, 244] on p "Reviewed on [DATE]" at bounding box center [222, 242] width 104 height 7
click at [144, 264] on div "Image [PERSON_NAME] Text block ★ ★ ★ ★ ★ Text block Row Reviewed on [DATE] Text…" at bounding box center [435, 213] width 601 height 221
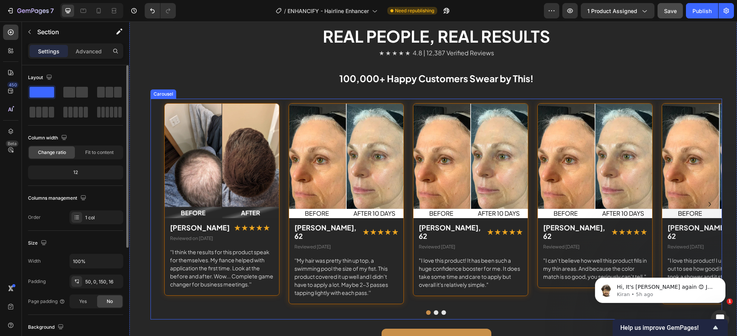
scroll to position [1365, 0]
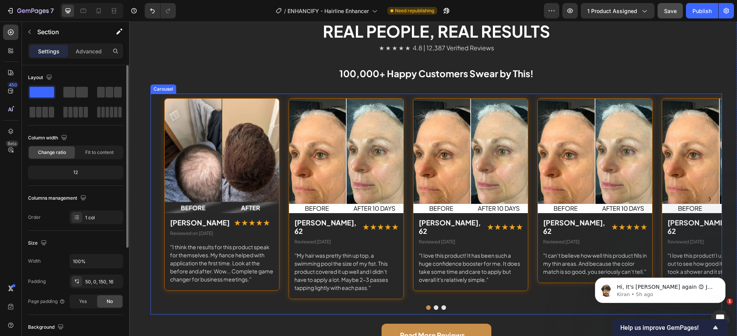
click at [285, 251] on div "Image [PERSON_NAME], 62 Text block ★ ★ ★ ★ ★ Text block Row Reviewed [DATE] Tex…" at bounding box center [341, 203] width 115 height 211
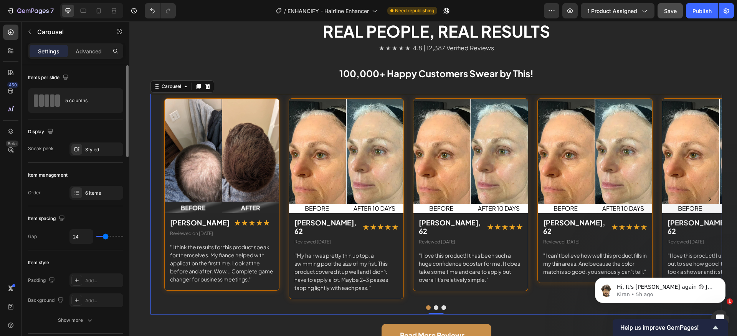
scroll to position [10, 0]
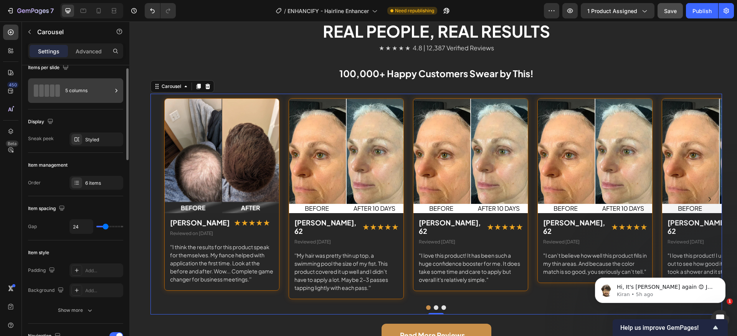
click at [77, 89] on div "5 columns" at bounding box center [88, 91] width 47 height 18
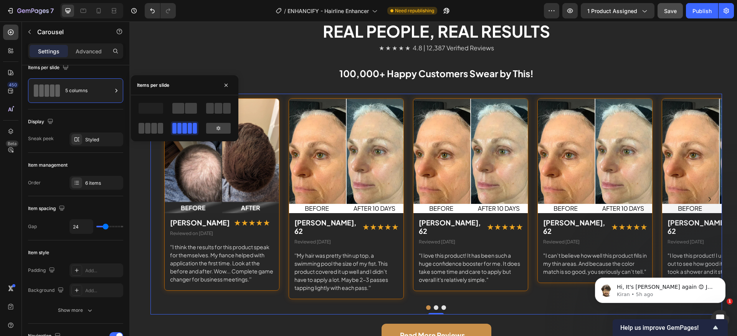
click at [152, 130] on span at bounding box center [154, 128] width 6 height 11
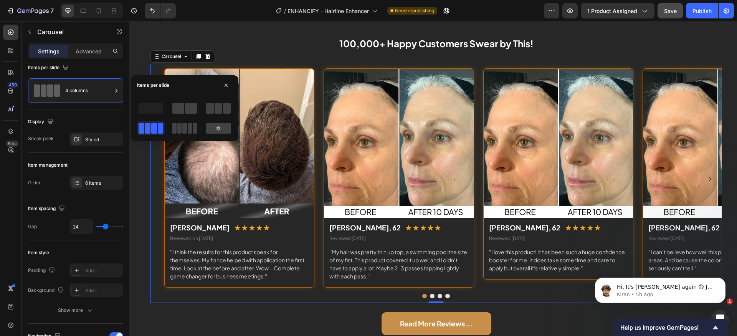
scroll to position [1405, 0]
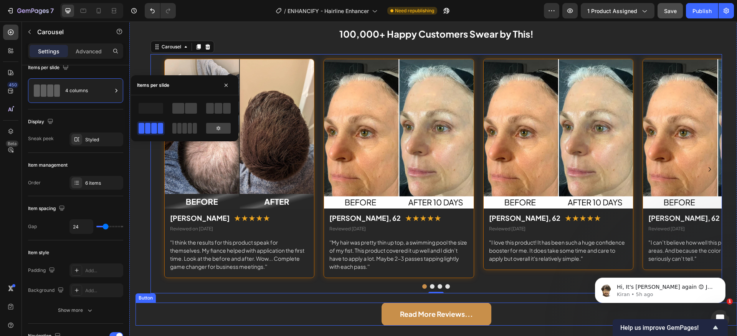
click at [329, 326] on div "Real People, Real Results Heading ★ ★ ★ ★ ★ 4.8 | 12,387 Verified Reviews Text …" at bounding box center [435, 211] width 601 height 462
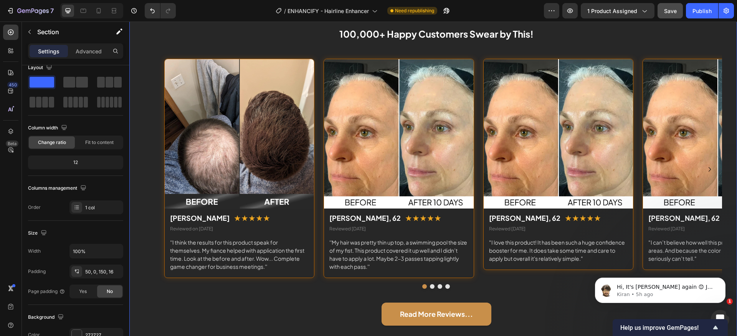
scroll to position [0, 0]
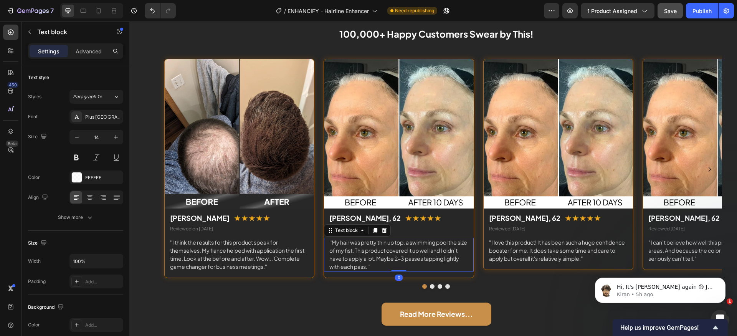
click at [383, 247] on p "''My hair was pretty thin up top, a swimming pool the size of my fist. This pro…" at bounding box center [398, 254] width 139 height 32
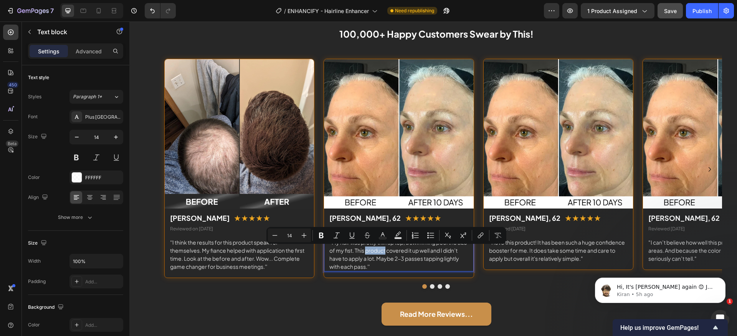
click at [358, 242] on div "Minus 14 Plus Bold Italic Underline Strikethrough Text Color Text Background Co…" at bounding box center [386, 235] width 240 height 17
click at [359, 256] on p "''My hair was pretty thin up top, a swimming pool the size of my fist. This pro…" at bounding box center [398, 254] width 139 height 32
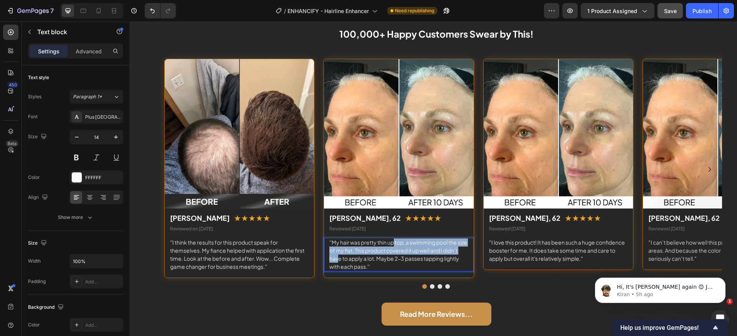
drag, startPoint x: 353, startPoint y: 256, endPoint x: 394, endPoint y: 244, distance: 42.2
click at [394, 244] on p "''My hair was pretty thin up top, a swimming pool the size of my fist. This pro…" at bounding box center [398, 254] width 139 height 32
copy p "top, a swimming pool the size of my fist. This product covered it up well and I…"
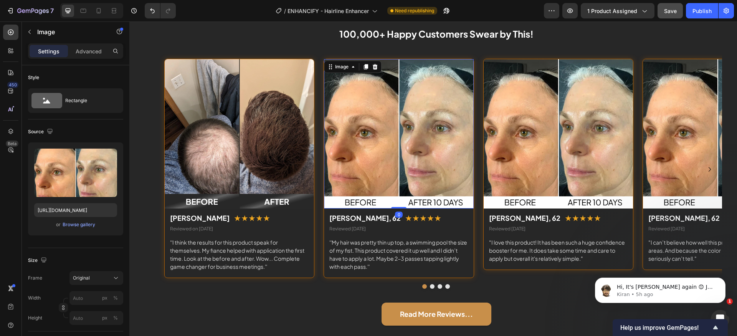
click at [387, 142] on img at bounding box center [398, 133] width 149 height 149
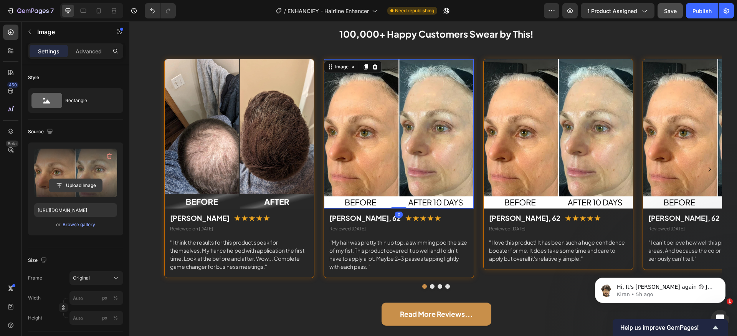
click at [92, 180] on input "file" at bounding box center [75, 185] width 53 height 13
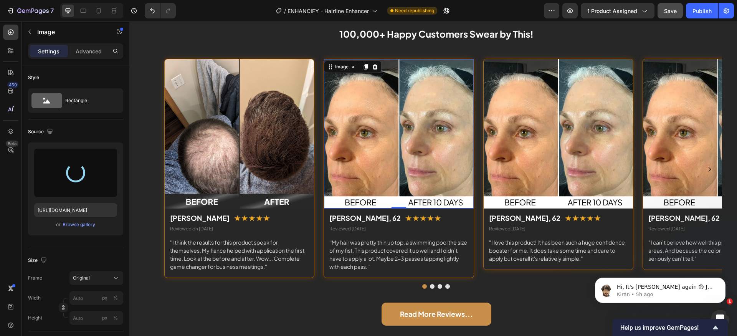
type input "[URL][DOMAIN_NAME]"
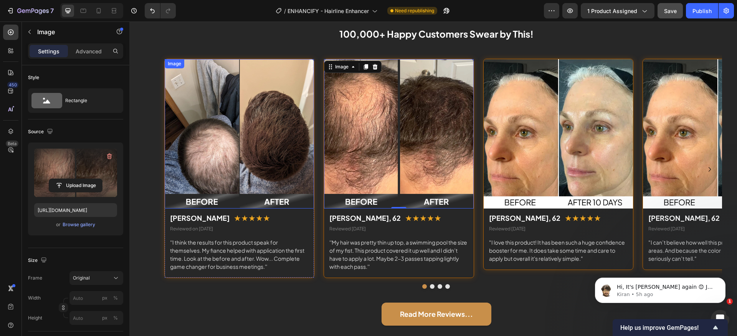
click at [275, 137] on img at bounding box center [239, 133] width 149 height 149
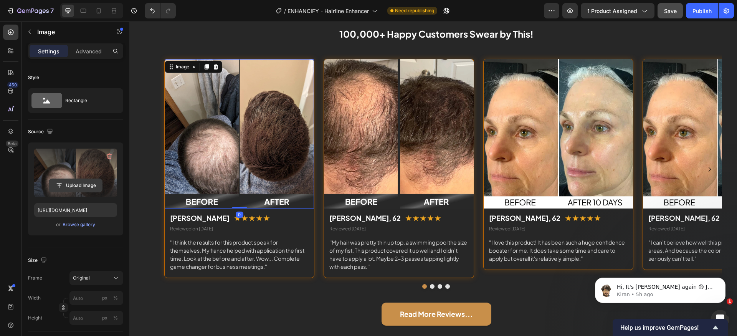
click at [76, 185] on input "file" at bounding box center [75, 185] width 53 height 13
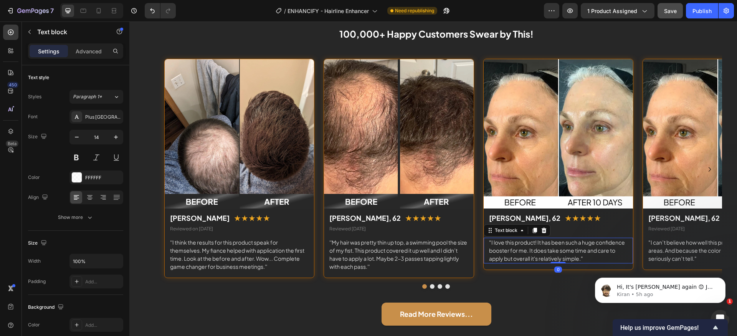
click at [541, 252] on p ""I love this product! It has been such a huge confidence booster for me. It doe…" at bounding box center [558, 250] width 139 height 24
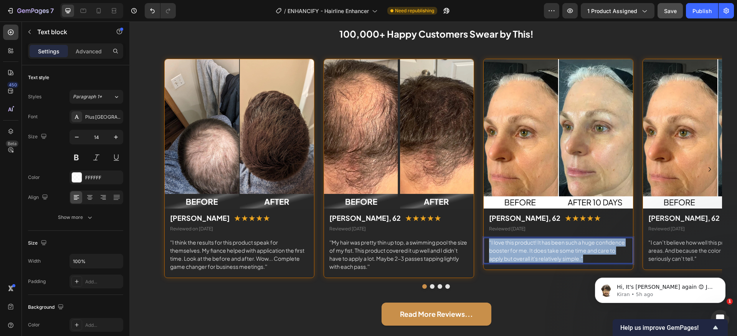
click at [541, 252] on p ""I love this product! It has been such a huge confidence booster for me. It doe…" at bounding box center [558, 250] width 139 height 24
copy p ""I love this product! It has been such a huge confidence booster for me. It doe…"
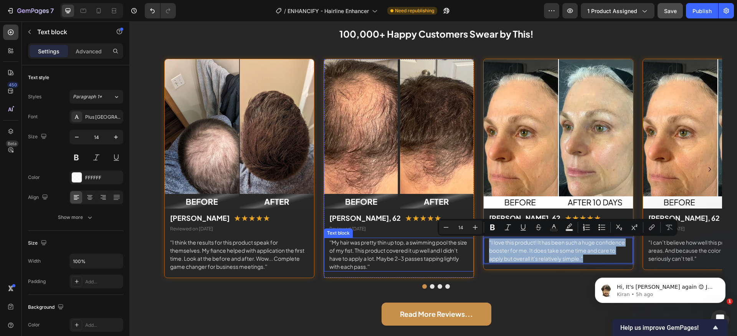
click at [388, 243] on p "''My hair was pretty thin up top, a swimming pool the size of my fist. This pro…" at bounding box center [398, 254] width 139 height 32
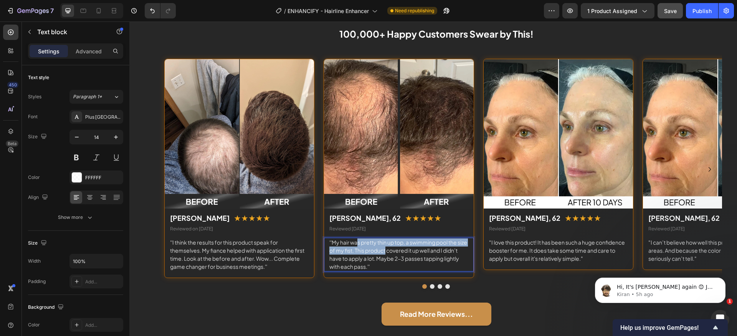
drag, startPoint x: 384, startPoint y: 251, endPoint x: 396, endPoint y: 254, distance: 13.2
click at [396, 254] on p "''My hair was pretty thin up top, a swimming pool the size of my fist. This pro…" at bounding box center [398, 254] width 139 height 32
copy p "s pretty thin up top, a swimming pool the size of my fist. This product"
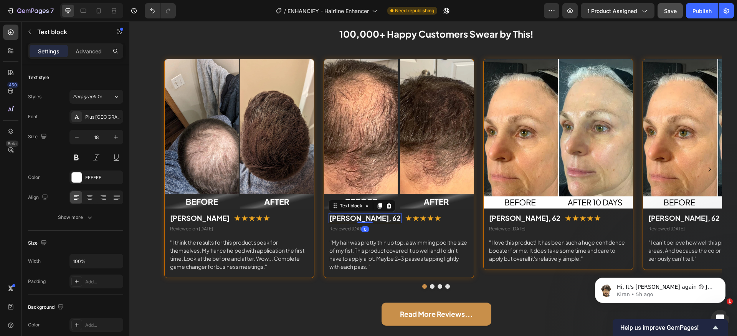
click at [354, 214] on p "[PERSON_NAME], 62" at bounding box center [364, 218] width 71 height 8
click at [357, 219] on p "[PERSON_NAME], 62" at bounding box center [364, 218] width 71 height 8
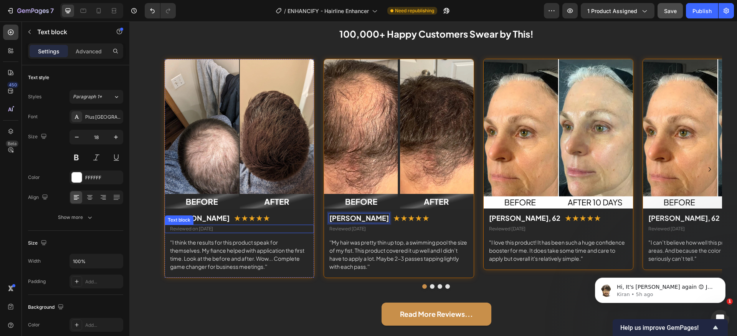
click at [227, 229] on p "Reviewed on [DATE]" at bounding box center [239, 228] width 139 height 7
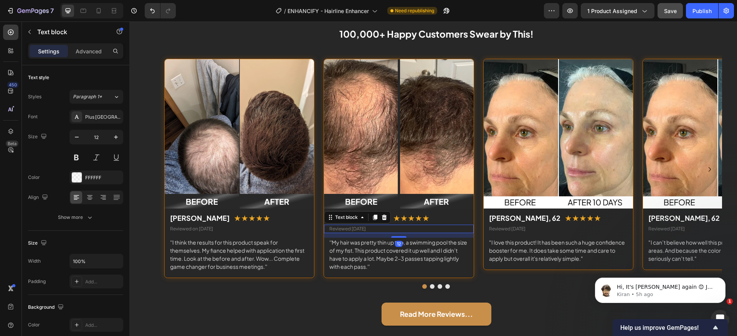
click at [352, 229] on p "Reviewed [DATE]" at bounding box center [398, 228] width 139 height 7
drag, startPoint x: 352, startPoint y: 229, endPoint x: 369, endPoint y: 233, distance: 16.9
click at [353, 229] on p "Reviewed [DATE]" at bounding box center [398, 228] width 139 height 7
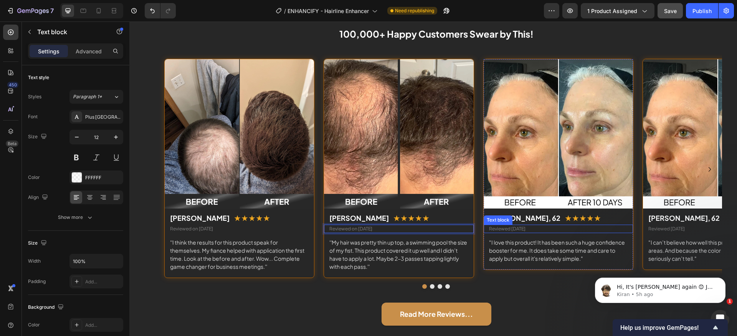
click at [523, 229] on p "Reviewed [DATE]" at bounding box center [558, 228] width 139 height 7
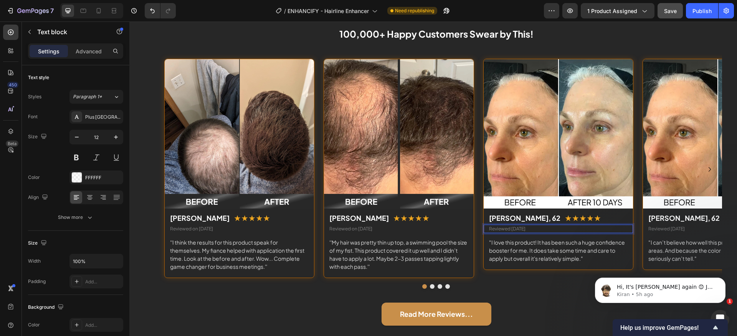
click at [523, 229] on p "Reviewed [DATE]" at bounding box center [558, 228] width 139 height 7
drag, startPoint x: 523, startPoint y: 229, endPoint x: 533, endPoint y: 229, distance: 10.4
click at [523, 229] on p "Reviewed [DATE]" at bounding box center [558, 228] width 139 height 7
click at [674, 227] on p "Reviewed [DATE]" at bounding box center [717, 228] width 139 height 7
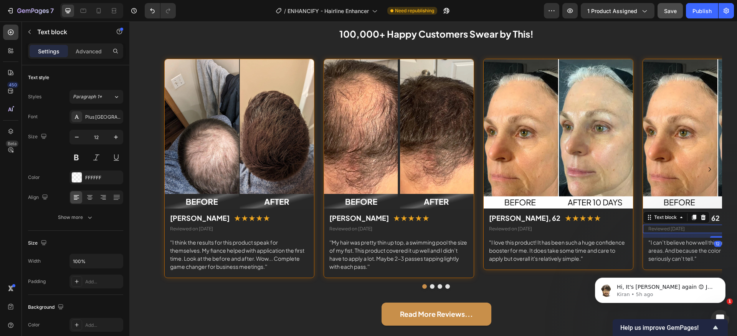
click at [674, 227] on p "Reviewed [DATE]" at bounding box center [717, 228] width 139 height 7
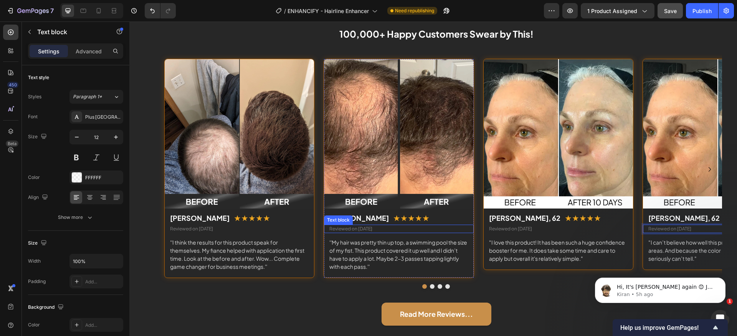
click at [389, 230] on p "Reviewed on [DATE]" at bounding box center [398, 228] width 139 height 7
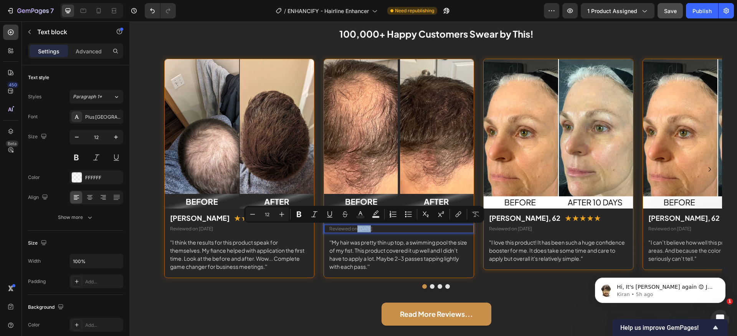
drag, startPoint x: 370, startPoint y: 229, endPoint x: 356, endPoint y: 229, distance: 14.2
click at [356, 229] on p "Reviewed on [DATE]" at bounding box center [398, 228] width 139 height 7
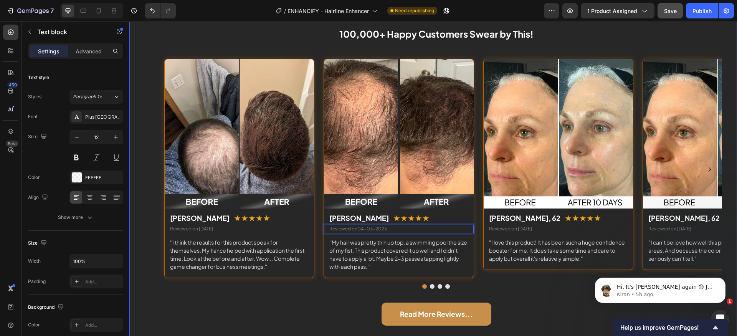
click at [512, 297] on div "Read More Reviews... Button" at bounding box center [435, 309] width 601 height 32
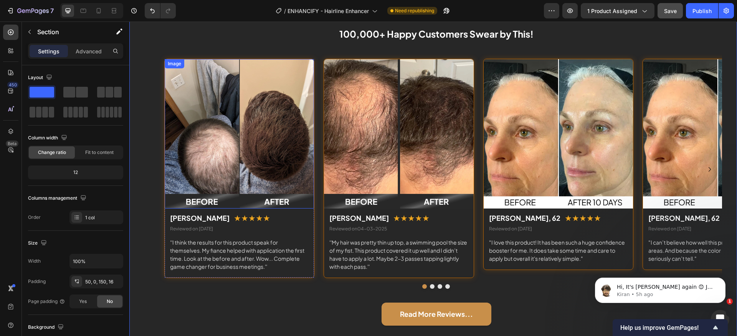
click at [238, 117] on img at bounding box center [239, 133] width 149 height 149
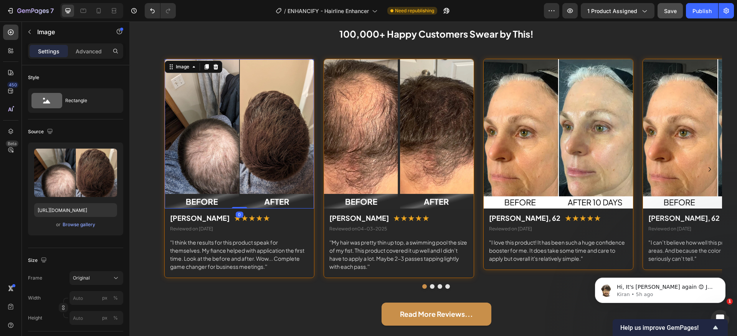
click at [278, 114] on img at bounding box center [239, 133] width 149 height 149
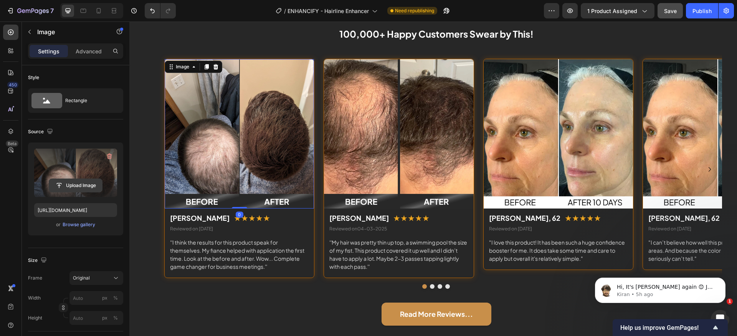
click at [73, 183] on input "file" at bounding box center [75, 185] width 53 height 13
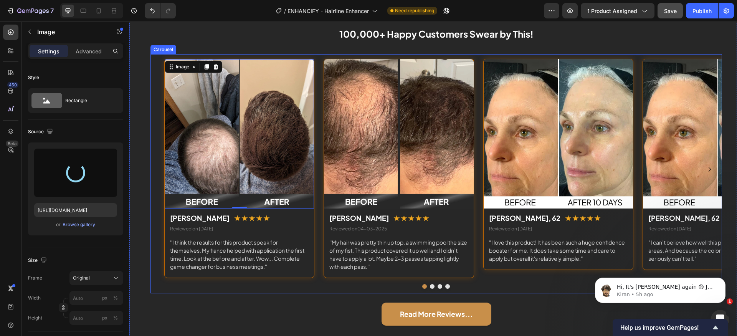
type input "[URL][DOMAIN_NAME]"
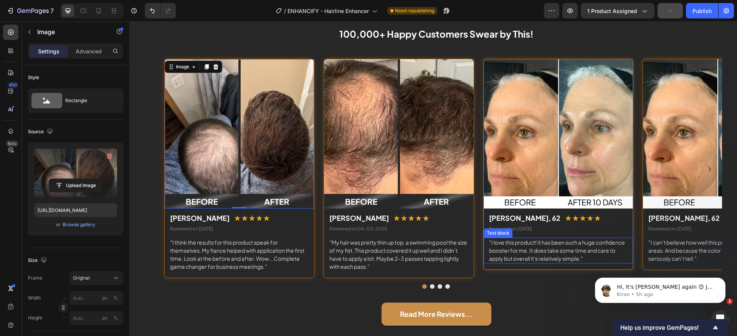
click at [532, 243] on p ""I love this product! It has been such a huge confidence booster for me. It doe…" at bounding box center [558, 250] width 139 height 24
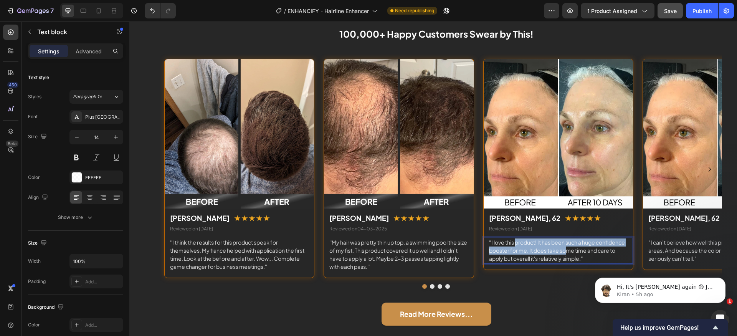
drag, startPoint x: 515, startPoint y: 242, endPoint x: 567, endPoint y: 252, distance: 52.8
click at [567, 252] on p ""I love this product! It has been such a huge confidence booster for me. It doe…" at bounding box center [558, 250] width 139 height 24
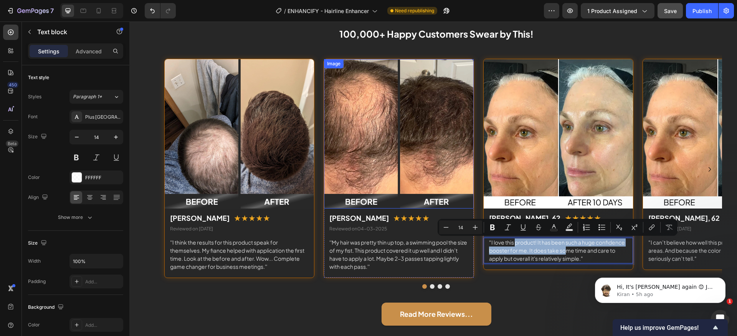
copy p "product! It has been such a huge confidence booster for me. It does take so"
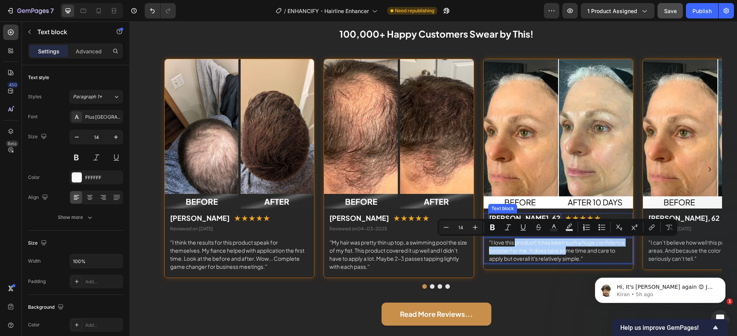
click at [519, 215] on p "[PERSON_NAME], 62" at bounding box center [524, 218] width 71 height 8
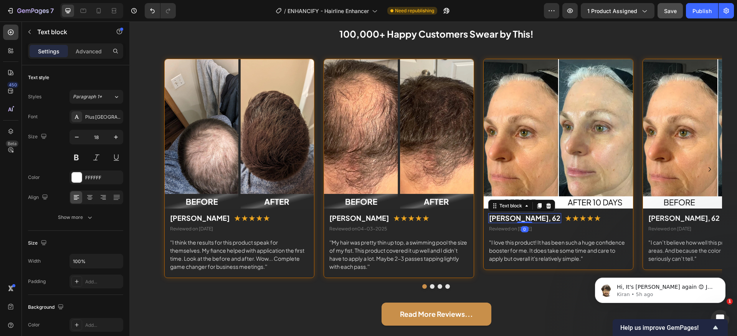
click at [505, 219] on p "[PERSON_NAME], 62" at bounding box center [524, 218] width 71 height 8
click at [503, 219] on p "[PERSON_NAME]" at bounding box center [518, 218] width 59 height 8
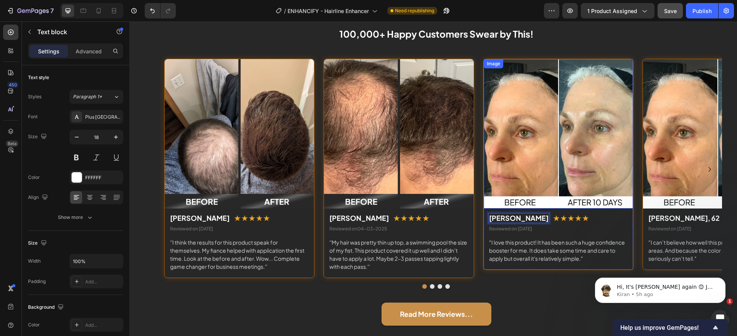
click at [553, 150] on img at bounding box center [558, 133] width 149 height 149
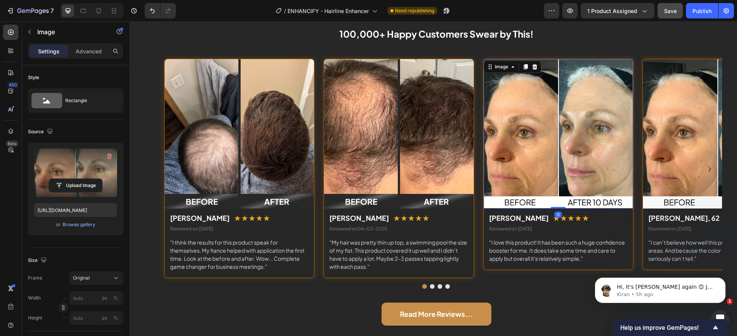
click at [88, 169] on label at bounding box center [75, 173] width 83 height 48
click at [88, 179] on input "file" at bounding box center [75, 185] width 53 height 13
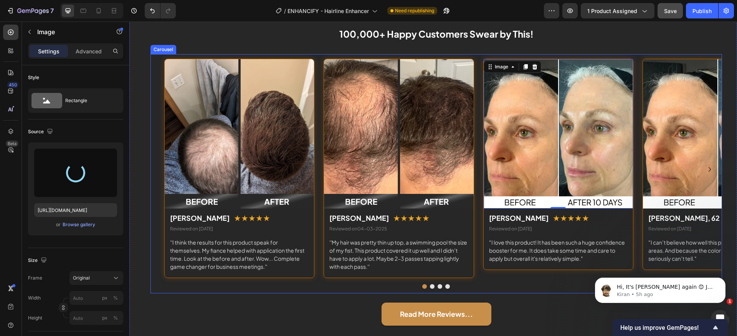
type input "[URL][DOMAIN_NAME]"
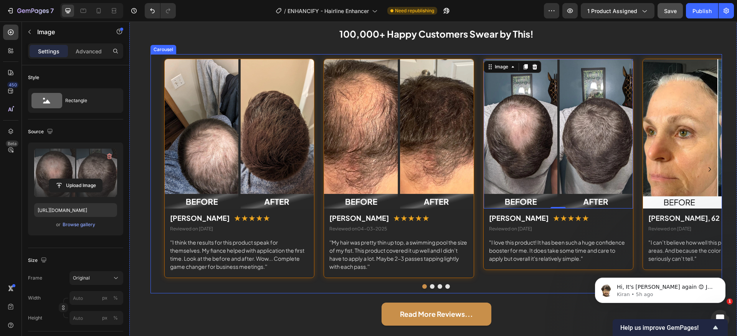
click at [438, 288] on button "Dot" at bounding box center [439, 286] width 5 height 5
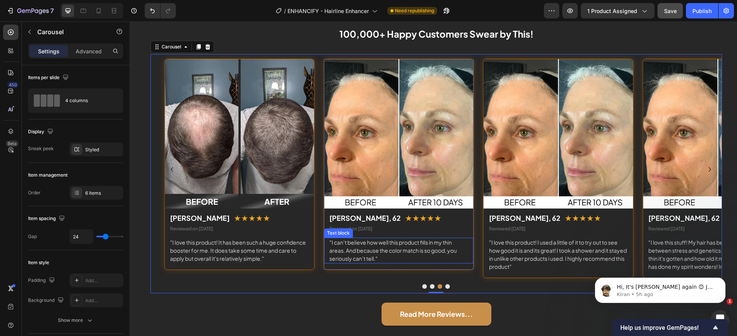
click at [360, 243] on p ""I can’t believe how well this product fills in my thin areas. And because the …" at bounding box center [398, 250] width 139 height 24
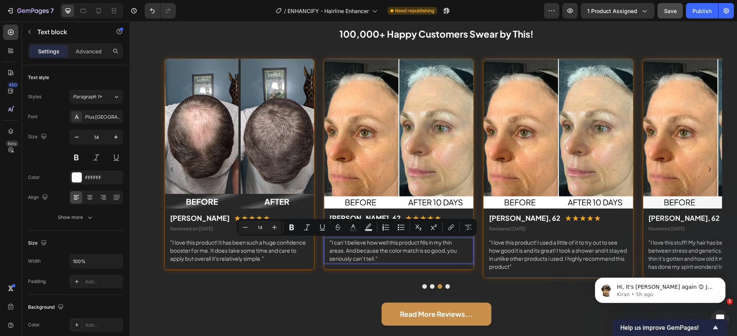
click at [367, 243] on p ""I can’t believe how well this product fills in my thin areas. And because the …" at bounding box center [398, 250] width 139 height 24
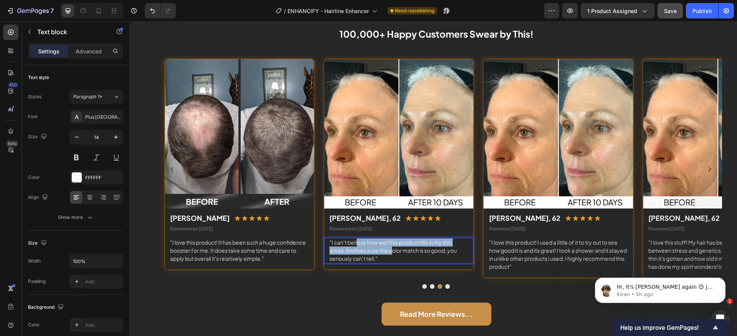
drag, startPoint x: 358, startPoint y: 242, endPoint x: 392, endPoint y: 251, distance: 35.0
click at [392, 251] on p ""I can’t believe how well this product fills in my thin areas. And because the …" at bounding box center [398, 250] width 139 height 24
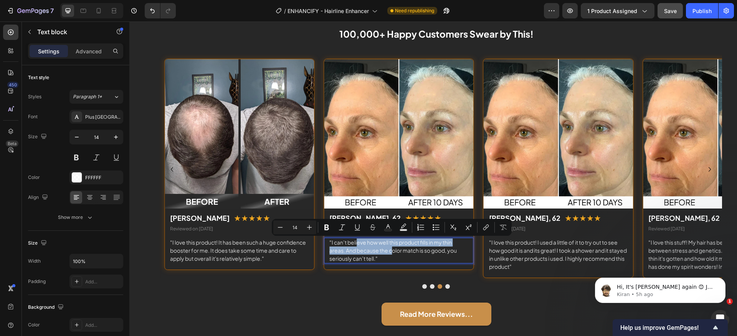
copy p "eve how well this product fills in my thin areas. And because the c"
click at [356, 215] on p "[PERSON_NAME], 62" at bounding box center [364, 218] width 71 height 8
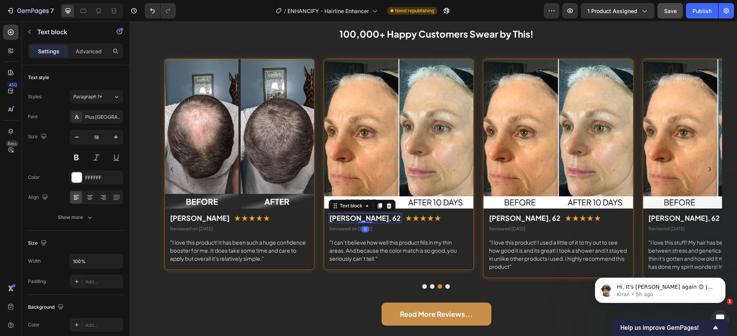
click at [350, 218] on p "[PERSON_NAME], 62" at bounding box center [364, 218] width 71 height 8
drag, startPoint x: 350, startPoint y: 218, endPoint x: 362, endPoint y: 220, distance: 11.7
click at [351, 218] on p "[PERSON_NAME], 62" at bounding box center [364, 218] width 71 height 8
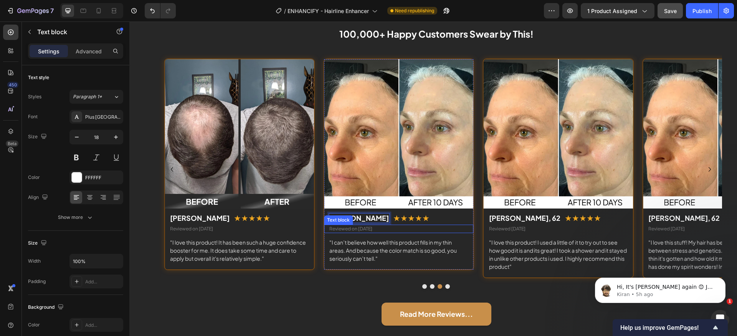
click at [373, 229] on p "Reviewed on [DATE]" at bounding box center [398, 228] width 139 height 7
click at [361, 230] on p "Reviewed on [DATE]" at bounding box center [398, 228] width 139 height 7
click at [368, 230] on p "Reviewed on [DATE]" at bounding box center [398, 228] width 139 height 7
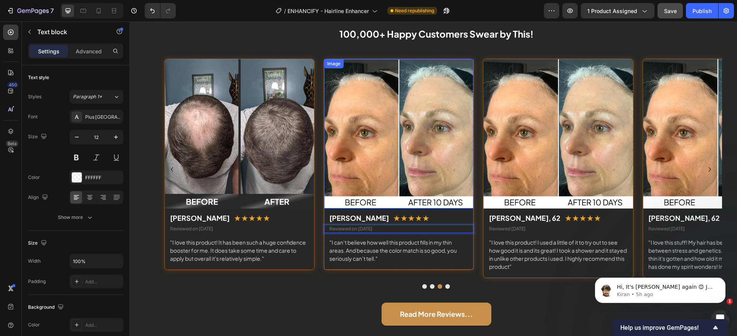
click at [397, 158] on img at bounding box center [398, 133] width 149 height 149
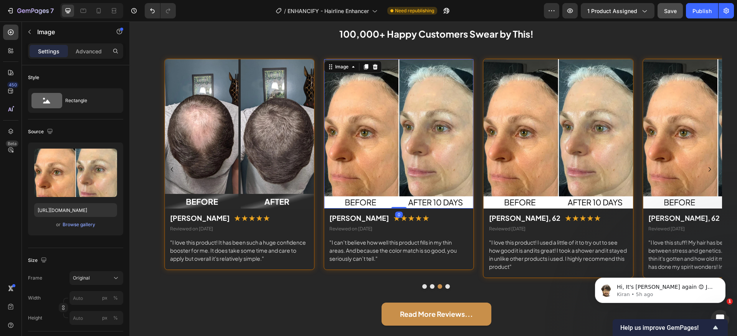
click at [441, 157] on img at bounding box center [398, 133] width 149 height 149
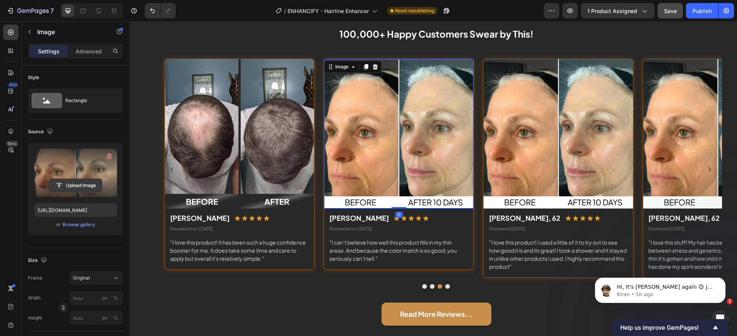
click at [75, 185] on input "file" at bounding box center [75, 185] width 53 height 13
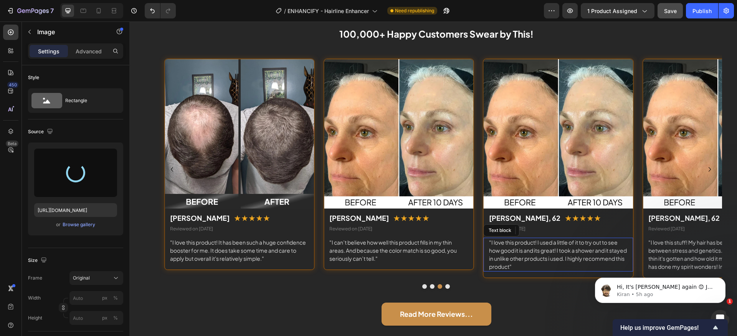
click at [518, 246] on p ""I love this product! I used a little of it to try out to see how good it is an…" at bounding box center [558, 254] width 139 height 32
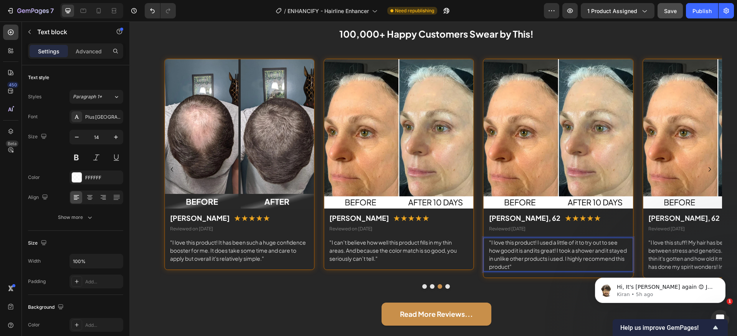
click at [526, 249] on p ""I love this product! I used a little of it to try out to see how good it is an…" at bounding box center [558, 254] width 139 height 32
drag, startPoint x: 519, startPoint y: 243, endPoint x: 551, endPoint y: 258, distance: 35.2
click at [552, 260] on p ""I love this product! I used a little of it to try out to see how good it is an…" at bounding box center [558, 254] width 139 height 32
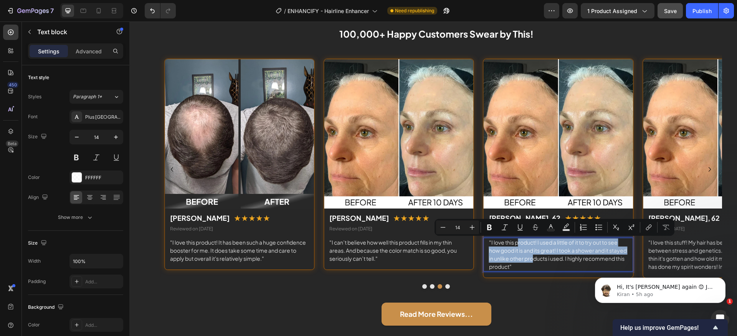
copy p "roduct! I used a little of it to try out to see how good it is and its great! I…"
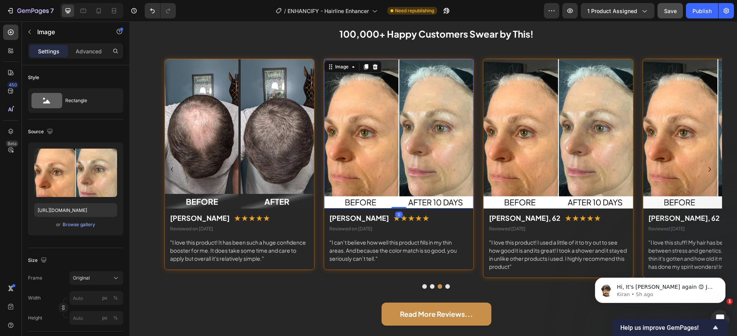
click at [401, 137] on img at bounding box center [398, 133] width 149 height 149
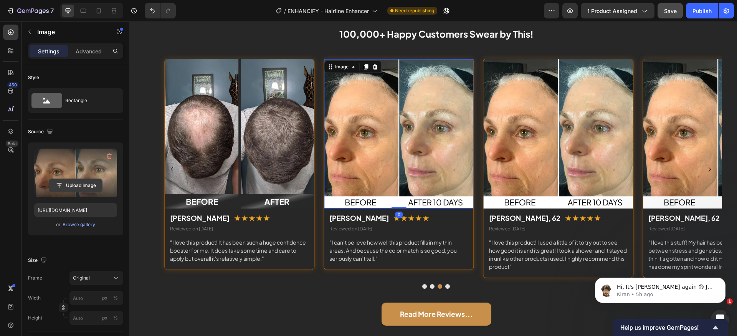
click at [75, 179] on input "file" at bounding box center [75, 185] width 53 height 13
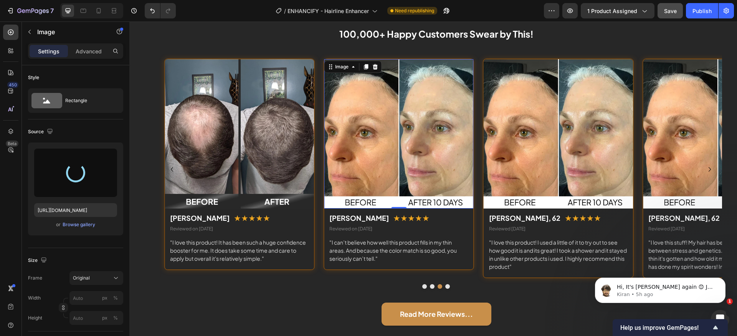
type input "[URL][DOMAIN_NAME]"
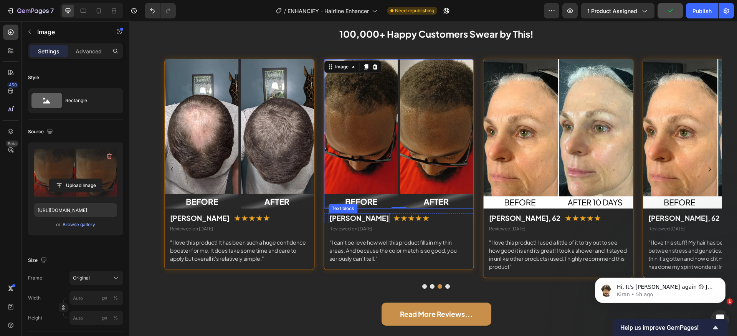
click at [336, 219] on p "[PERSON_NAME]" at bounding box center [358, 218] width 59 height 8
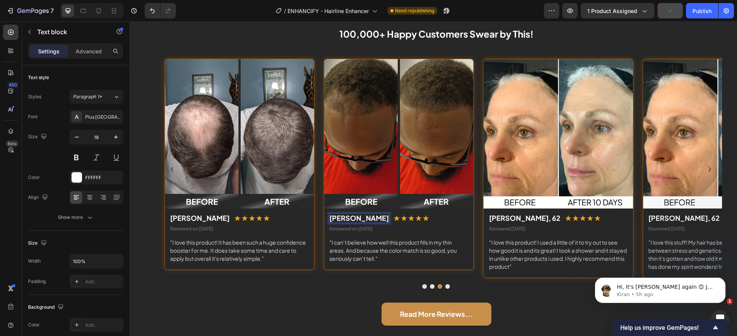
click at [335, 219] on p "[PERSON_NAME]" at bounding box center [358, 218] width 59 height 8
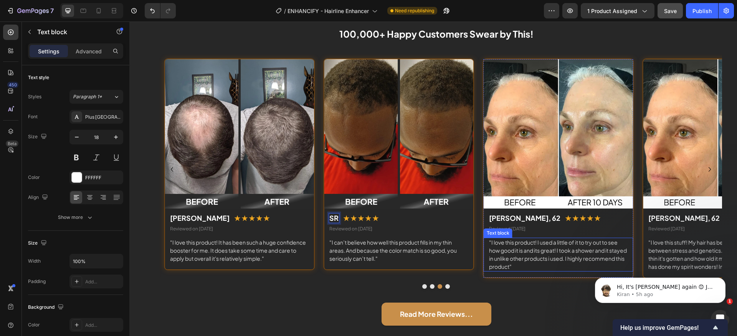
click at [510, 240] on p ""I love this product! I used a little of it to try out to see how good it is an…" at bounding box center [558, 254] width 139 height 32
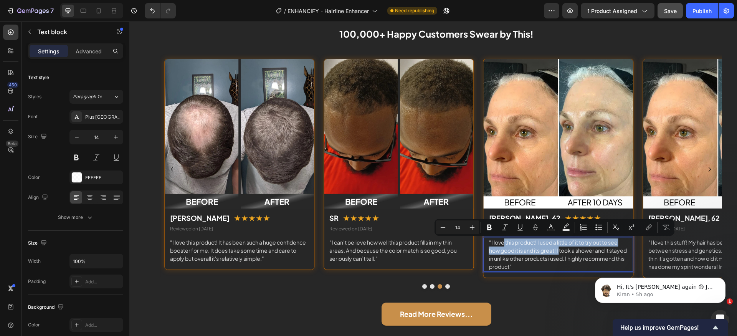
drag, startPoint x: 504, startPoint y: 242, endPoint x: 561, endPoint y: 254, distance: 57.7
click at [561, 254] on p ""I love this product! I used a little of it to try out to see how good it is an…" at bounding box center [558, 254] width 139 height 32
copy p "this product! I used a little of it to try out to see how good it is and its gr…"
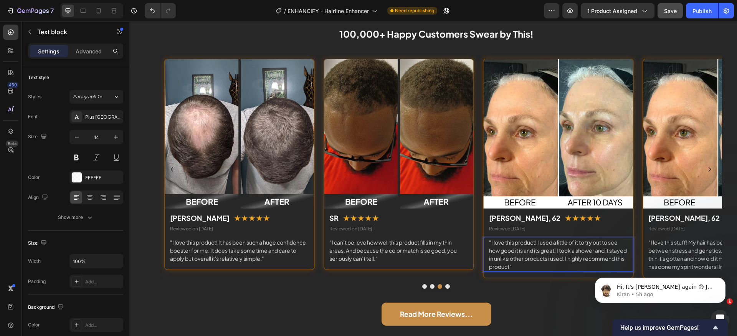
click at [556, 264] on p ""I love this product! I used a little of it to try out to see how good it is an…" at bounding box center [558, 254] width 139 height 32
click at [529, 249] on p ""I love this product! I used a little of it to try out to see how good it is an…" at bounding box center [558, 254] width 139 height 32
click at [360, 244] on p ""I can’t believe how well this product fills in my thin areas. And because the …" at bounding box center [398, 250] width 139 height 24
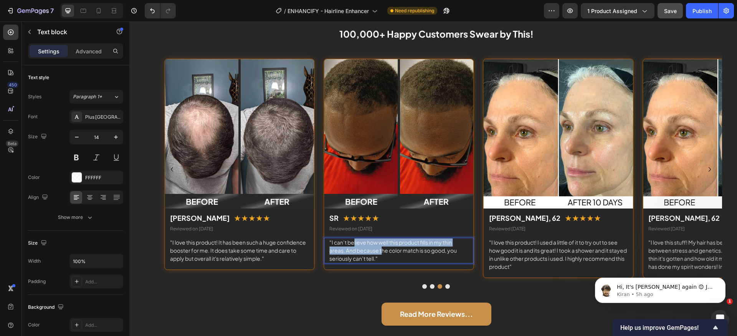
drag, startPoint x: 354, startPoint y: 243, endPoint x: 381, endPoint y: 249, distance: 28.1
copy p "lieve how well this product fills in my thin areas. And because t"
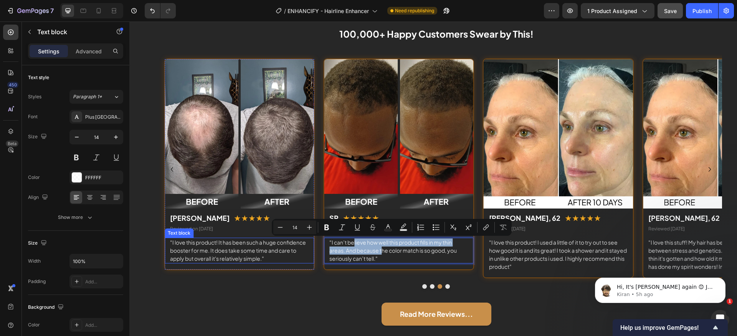
click at [211, 249] on p ""I love this product! It has been such a huge confidence booster for me. It doe…" at bounding box center [239, 250] width 139 height 24
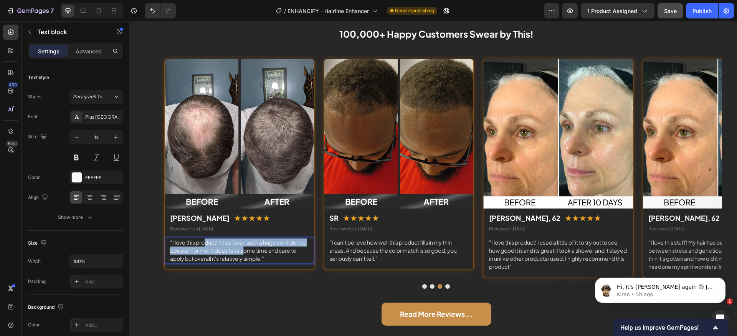
drag, startPoint x: 206, startPoint y: 243, endPoint x: 244, endPoint y: 254, distance: 40.4
click at [244, 254] on p ""I love this product! It has been such a huge confidence booster for me. It doe…" at bounding box center [239, 250] width 139 height 24
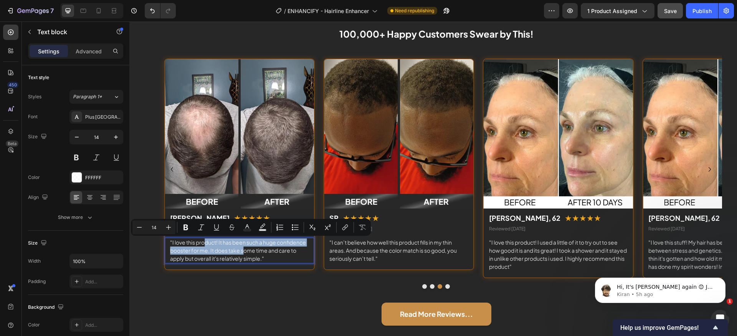
copy p "duct! It has been such a huge confidence booster for me. It does take s"
click at [355, 249] on p ""I can’t believe how well this product fills in my thin areas. And because the …" at bounding box center [398, 250] width 139 height 24
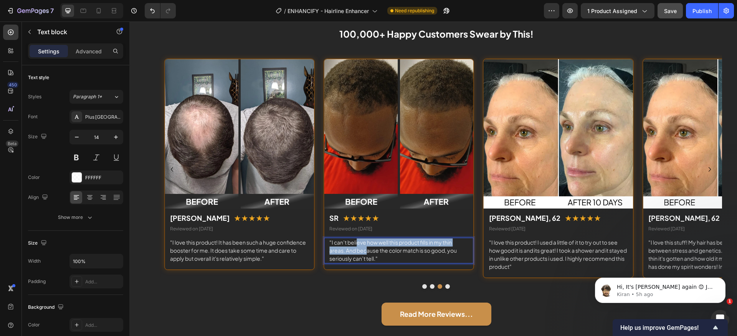
drag, startPoint x: 357, startPoint y: 242, endPoint x: 365, endPoint y: 251, distance: 12.8
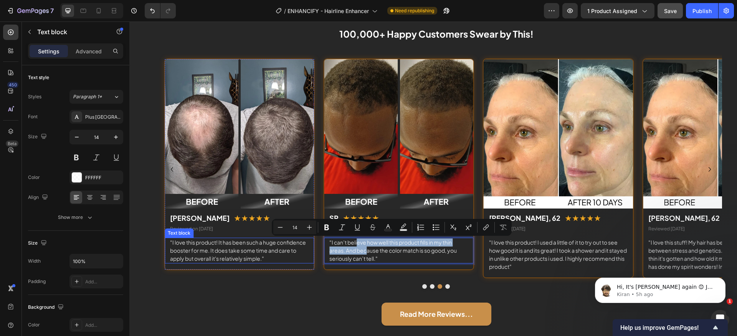
click at [289, 249] on p ""I love this product! It has been such a huge confidence booster for me. It doe…" at bounding box center [239, 250] width 139 height 24
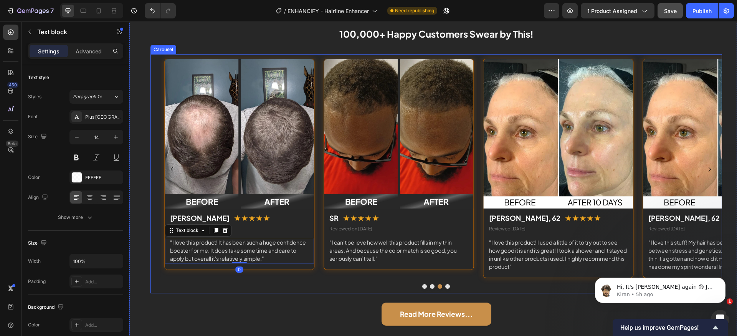
click at [422, 287] on button "Dot" at bounding box center [424, 286] width 5 height 5
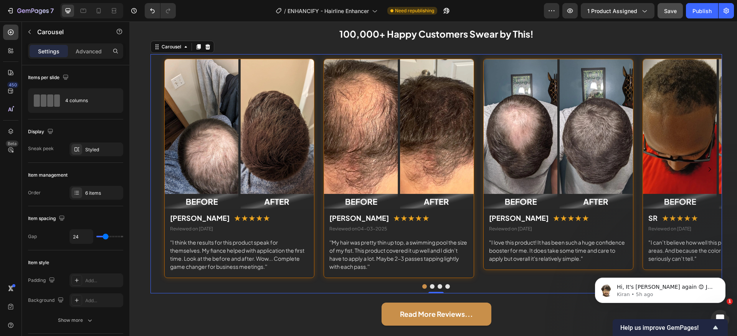
click at [438, 287] on button "Dot" at bounding box center [439, 286] width 5 height 5
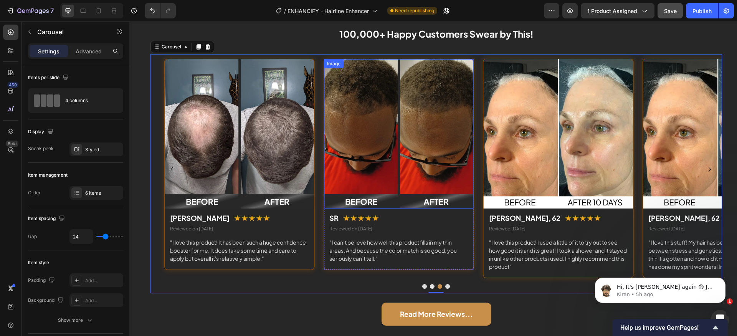
click at [423, 137] on img at bounding box center [398, 133] width 149 height 149
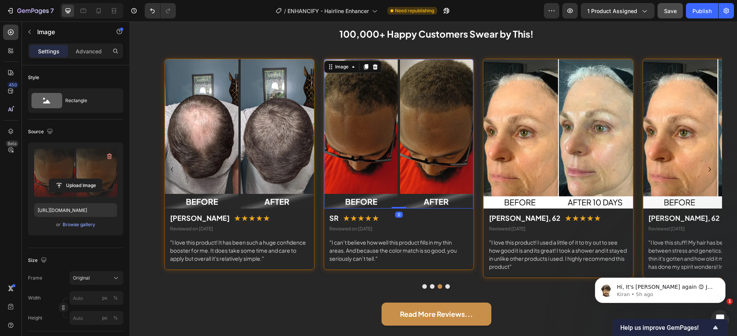
click at [37, 175] on label at bounding box center [75, 173] width 83 height 48
click at [49, 179] on input "file" at bounding box center [75, 185] width 53 height 13
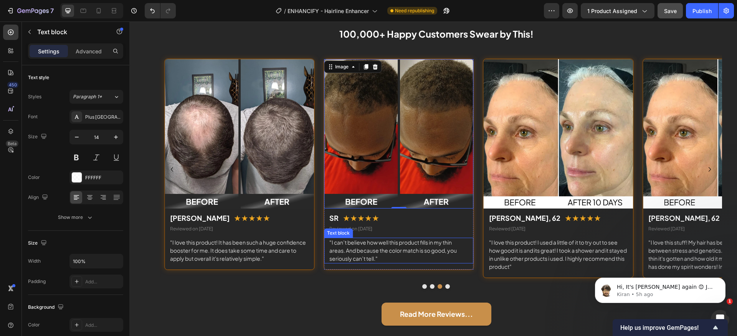
click at [404, 248] on p ""I can’t believe how well this product fills in my thin areas. And because the …" at bounding box center [398, 250] width 139 height 24
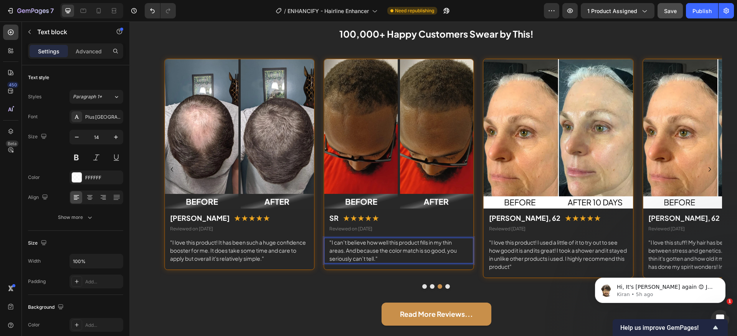
drag, startPoint x: 356, startPoint y: 242, endPoint x: 388, endPoint y: 249, distance: 32.7
drag, startPoint x: 353, startPoint y: 240, endPoint x: 380, endPoint y: 248, distance: 27.6
click at [380, 249] on p ""I can’t believe how well this product fills in my thin areas. And because the …" at bounding box center [398, 250] width 139 height 24
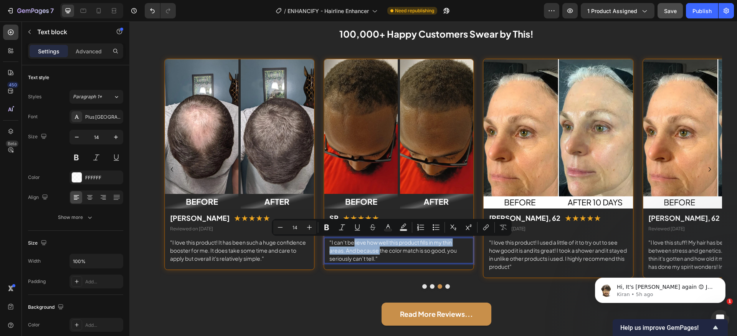
click at [397, 159] on img at bounding box center [398, 133] width 149 height 149
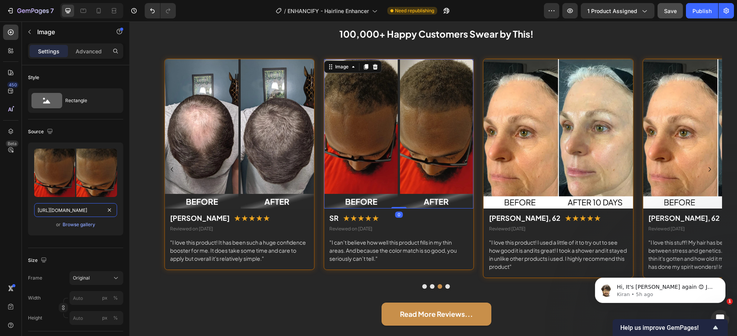
click at [78, 210] on input "[URL][DOMAIN_NAME]" at bounding box center [75, 210] width 83 height 14
click at [527, 162] on img at bounding box center [558, 133] width 149 height 149
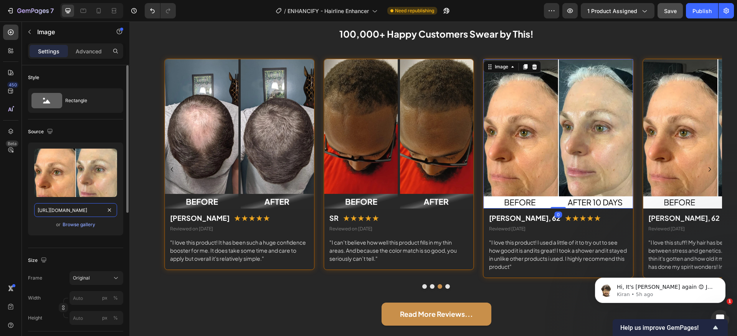
click at [82, 206] on input "[URL][DOMAIN_NAME]" at bounding box center [75, 210] width 83 height 14
paste input "ea816fbd-84fb-45b1-9de6-b1b936d55560"
type input "[URL][DOMAIN_NAME]"
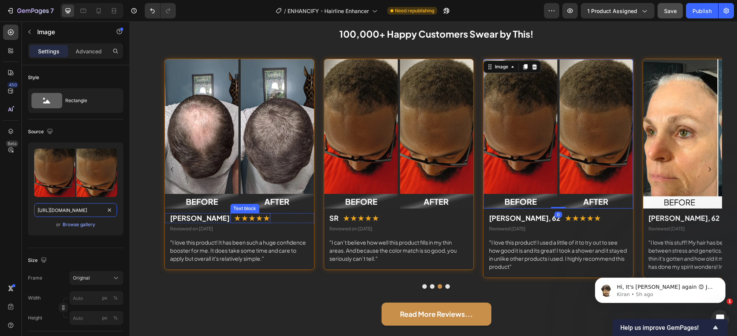
scroll to position [0, 237]
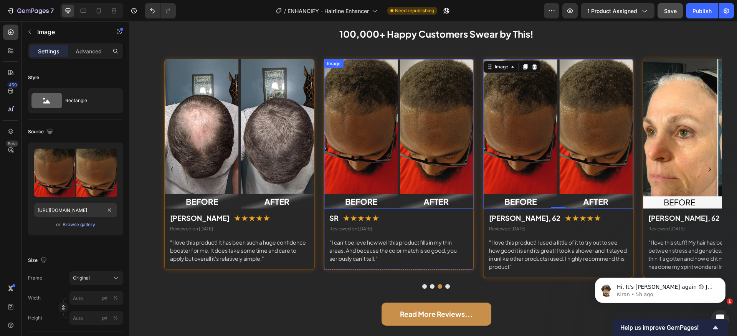
click at [404, 140] on img at bounding box center [398, 133] width 149 height 149
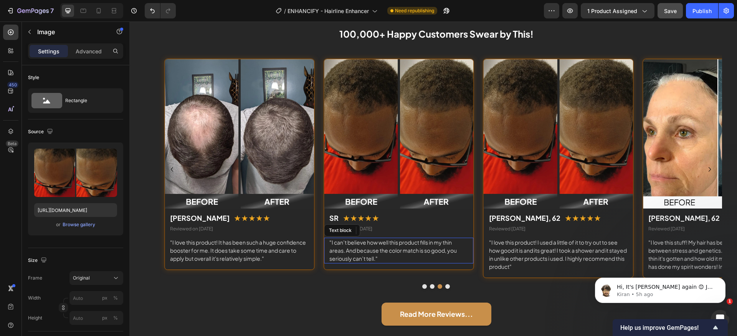
click at [371, 244] on p ""I can’t believe how well this product fills in my thin areas. And because the …" at bounding box center [398, 250] width 139 height 24
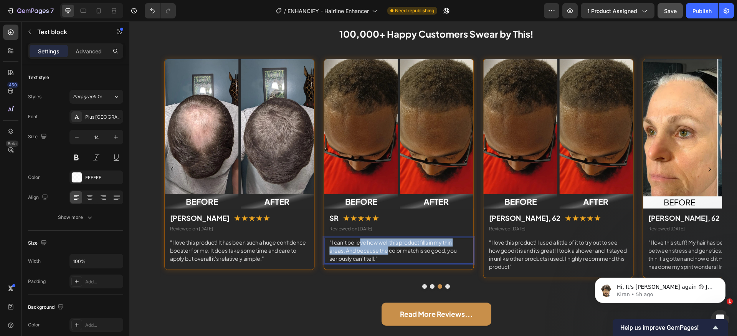
drag, startPoint x: 359, startPoint y: 243, endPoint x: 388, endPoint y: 252, distance: 29.9
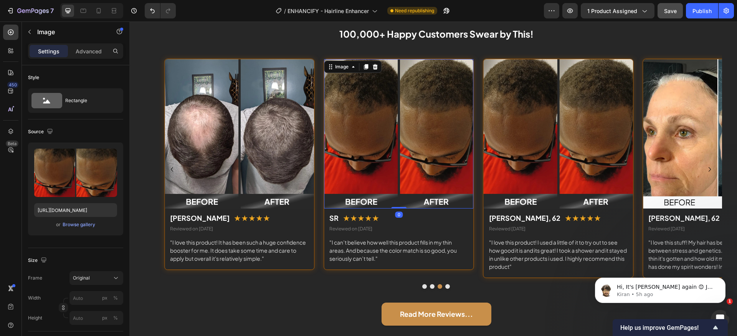
click at [385, 143] on img at bounding box center [398, 133] width 149 height 149
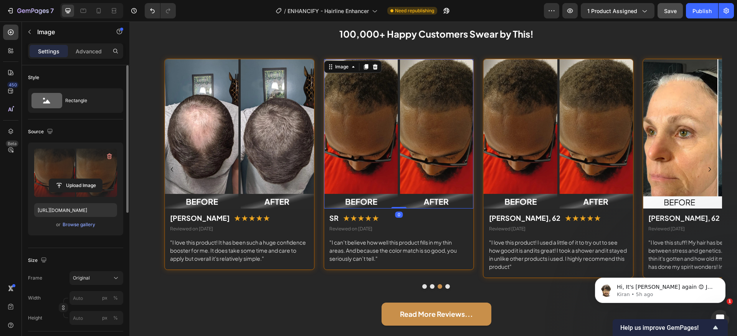
click at [78, 166] on label at bounding box center [75, 173] width 83 height 48
click at [78, 179] on input "file" at bounding box center [75, 185] width 53 height 13
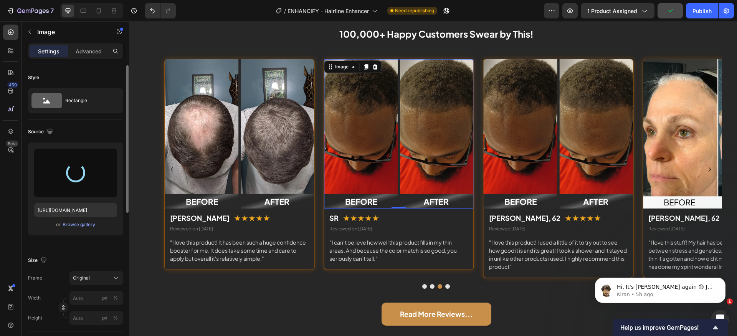
type input "[URL][DOMAIN_NAME]"
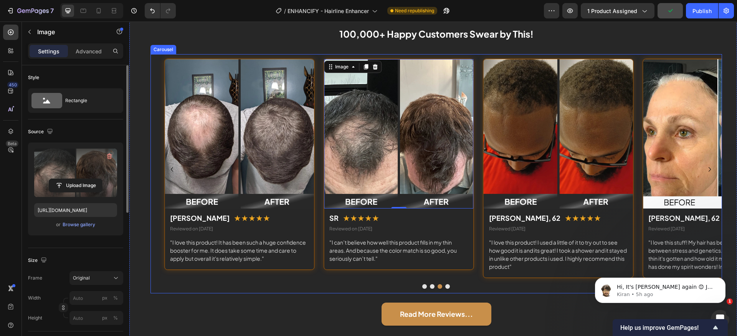
click at [445, 287] on button "Dot" at bounding box center [447, 286] width 5 height 5
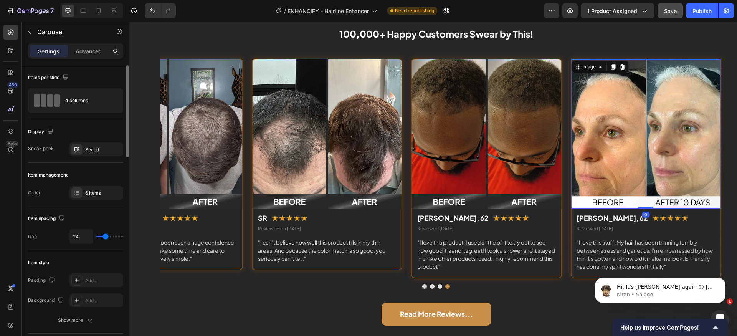
click at [629, 179] on img at bounding box center [645, 133] width 149 height 149
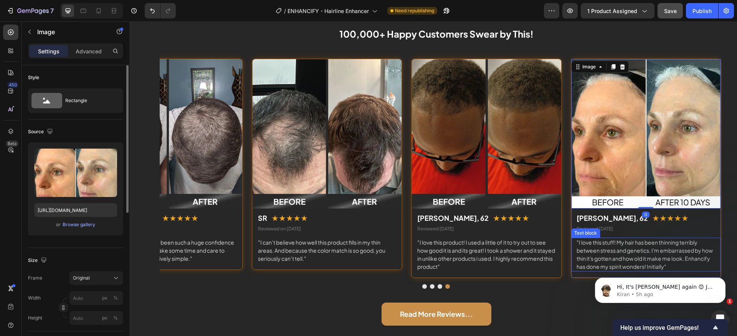
click at [604, 252] on p ""I love this stuff! My hair has been thinning terribly between stress and genet…" at bounding box center [645, 254] width 139 height 32
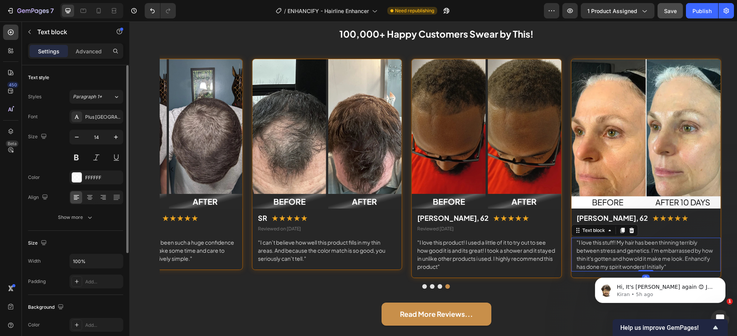
click at [605, 252] on p ""I love this stuff! My hair has been thinning terribly between stress and genet…" at bounding box center [645, 254] width 139 height 32
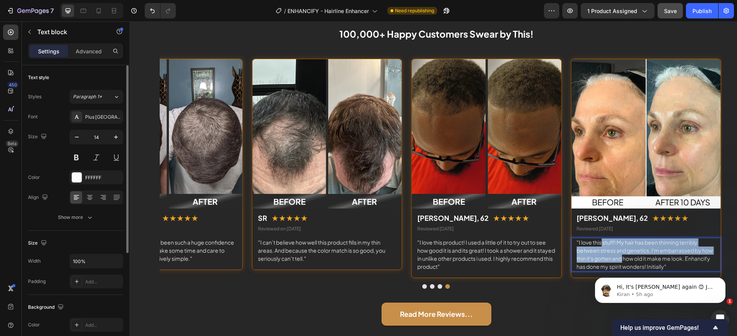
drag, startPoint x: 601, startPoint y: 244, endPoint x: 623, endPoint y: 255, distance: 24.5
click at [623, 255] on p ""I love this stuff! My hair has been thinning terribly between stress and genet…" at bounding box center [645, 254] width 139 height 32
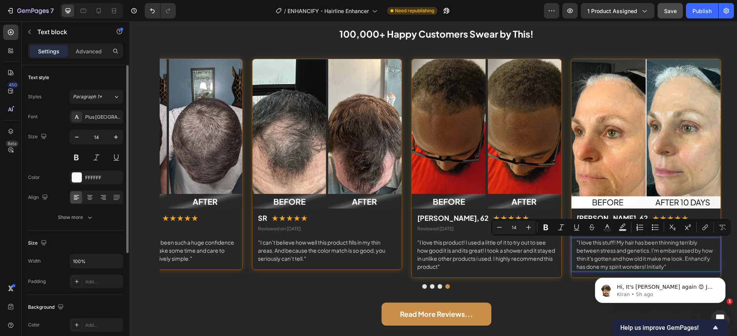
click at [699, 261] on p ""I love this stuff! My hair has been thinning terribly between stress and genet…" at bounding box center [645, 254] width 139 height 32
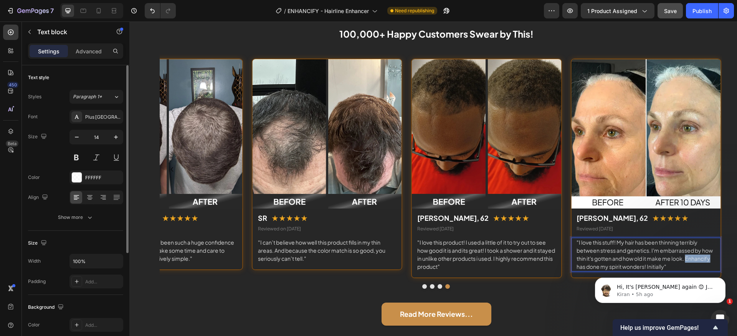
click at [699, 261] on p ""I love this stuff! My hair has been thinning terribly between stress and genet…" at bounding box center [645, 254] width 139 height 32
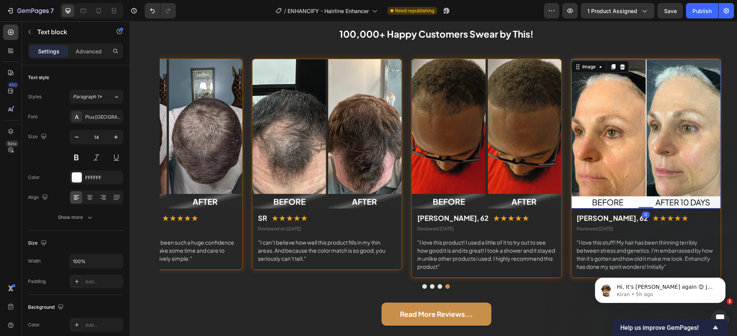
click at [626, 147] on img at bounding box center [645, 133] width 149 height 149
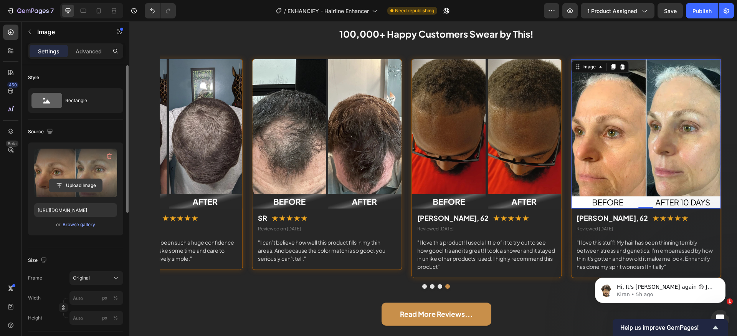
click at [72, 180] on input "file" at bounding box center [75, 185] width 53 height 13
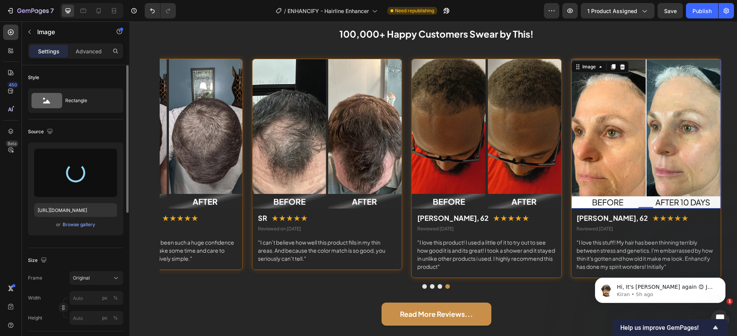
type input "https://cdn.shopify.com/s/files/1/0688/8541/4131/files/gempages_500521757698950…"
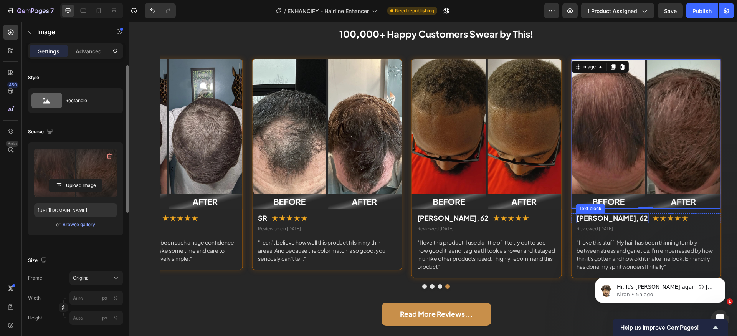
click at [598, 218] on p "[PERSON_NAME], 62" at bounding box center [611, 218] width 71 height 8
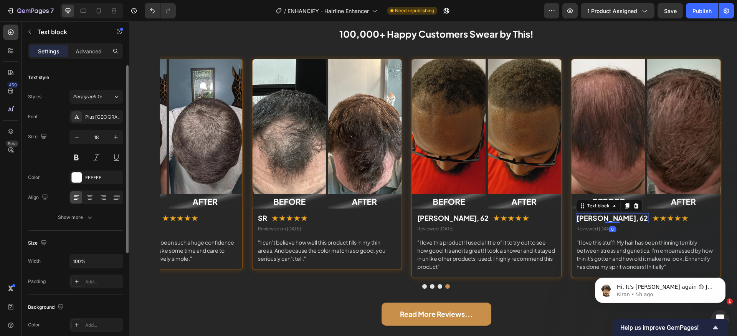
click at [598, 218] on p "[PERSON_NAME], 62" at bounding box center [611, 218] width 71 height 8
click at [446, 219] on p "[PERSON_NAME], 62" at bounding box center [452, 218] width 71 height 8
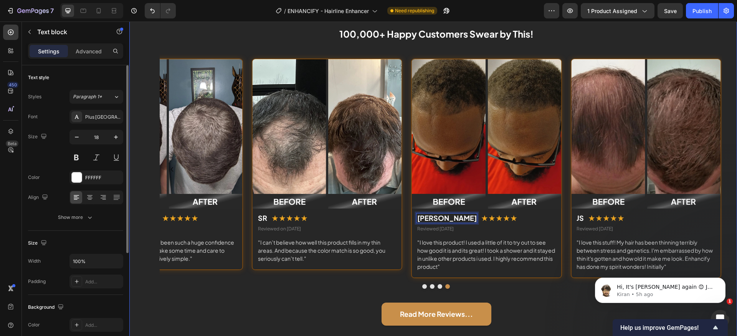
click at [547, 298] on div "Read More Reviews... Button" at bounding box center [435, 309] width 601 height 32
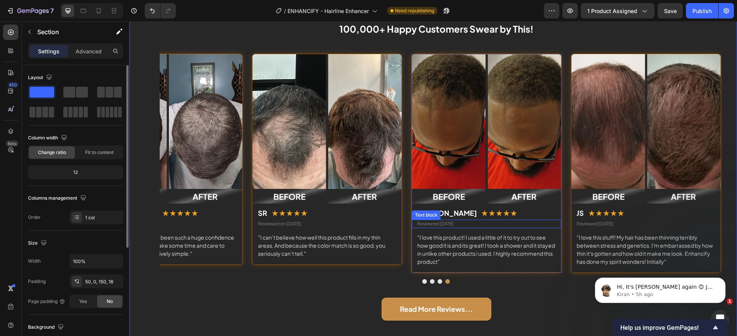
scroll to position [1346, 0]
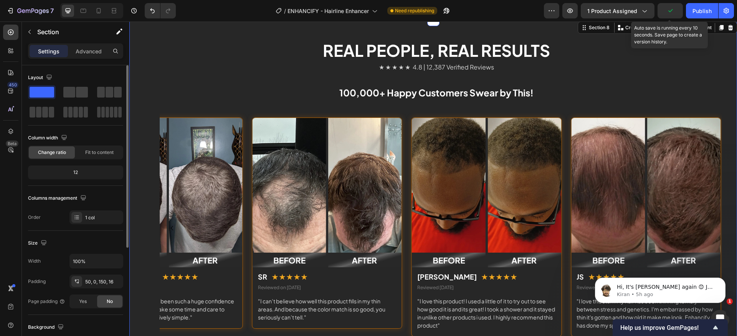
click at [671, 15] on button "button" at bounding box center [669, 10] width 25 height 15
drag, startPoint x: 674, startPoint y: 15, endPoint x: 694, endPoint y: 13, distance: 20.1
click at [674, 15] on button "button" at bounding box center [669, 10] width 25 height 15
click at [699, 13] on div "Publish" at bounding box center [701, 11] width 19 height 8
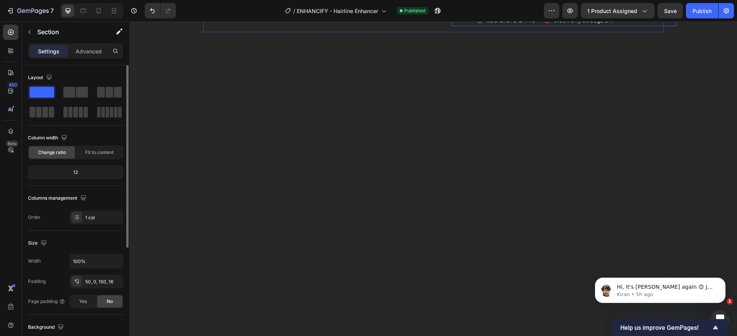
scroll to position [0, 0]
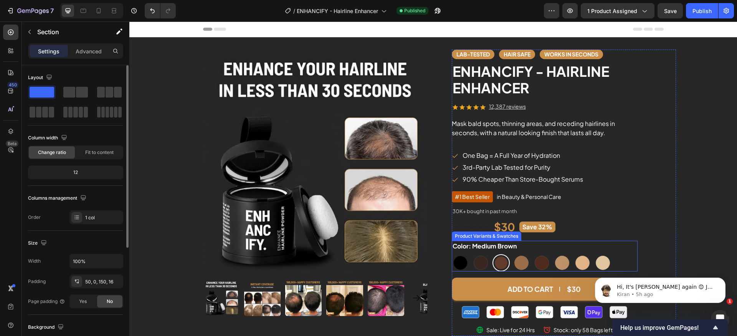
click at [631, 257] on div "Black Black Dark Brown Dark Brown Medium Brown Medium Brown Light Brown Light B…" at bounding box center [545, 262] width 186 height 17
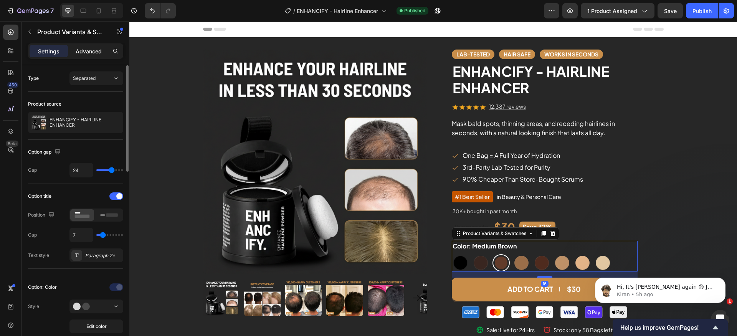
click at [94, 49] on p "Advanced" at bounding box center [89, 51] width 26 height 8
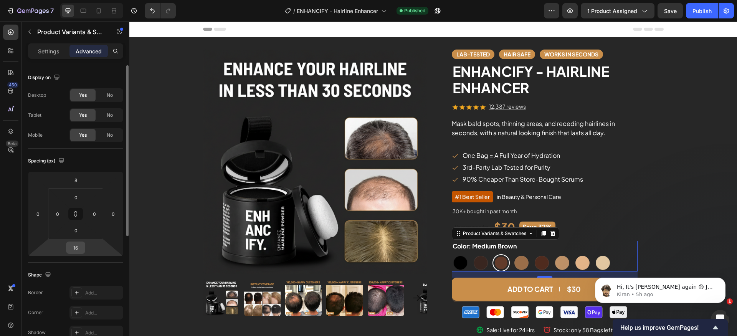
click at [80, 248] on input "16" at bounding box center [75, 248] width 15 height 12
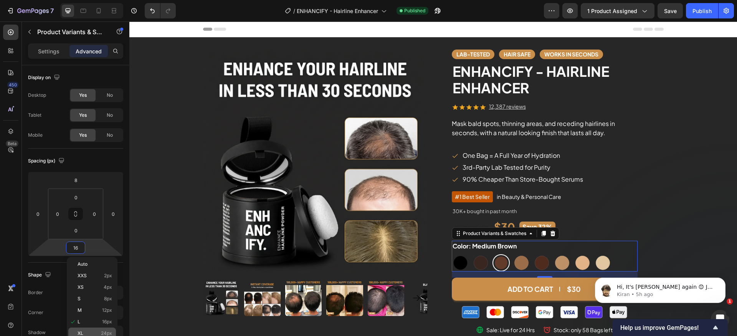
click at [86, 332] on p "XL 24px" at bounding box center [95, 332] width 35 height 5
type input "24"
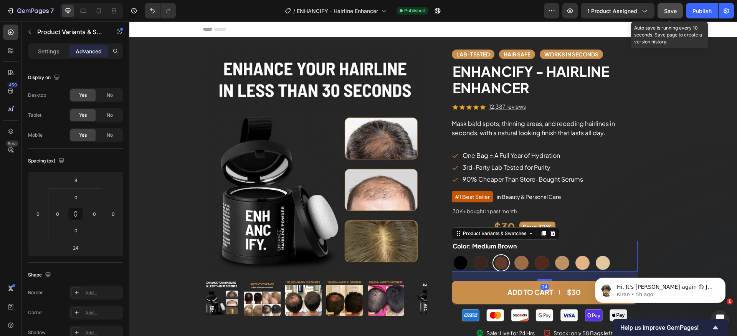
click at [662, 12] on button "Save" at bounding box center [669, 10] width 25 height 15
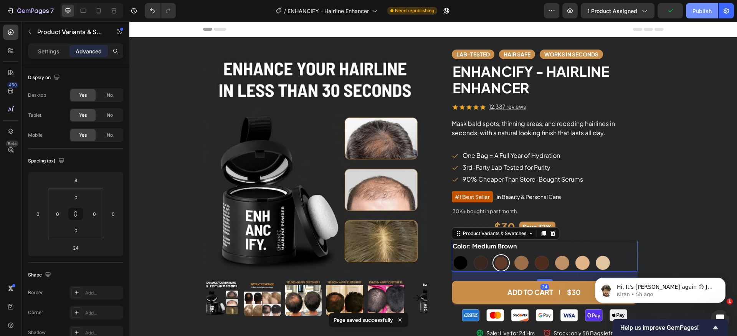
click at [703, 15] on button "Publish" at bounding box center [702, 10] width 32 height 15
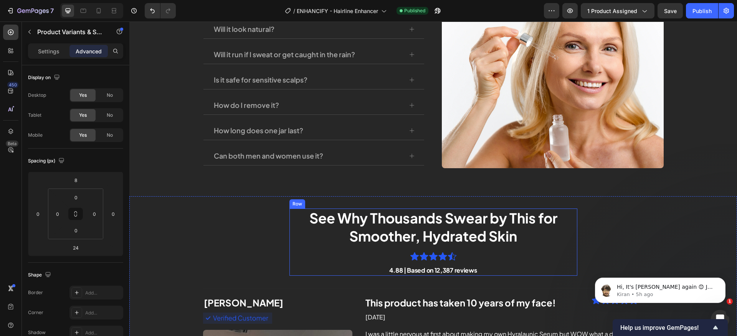
scroll to position [2914, 0]
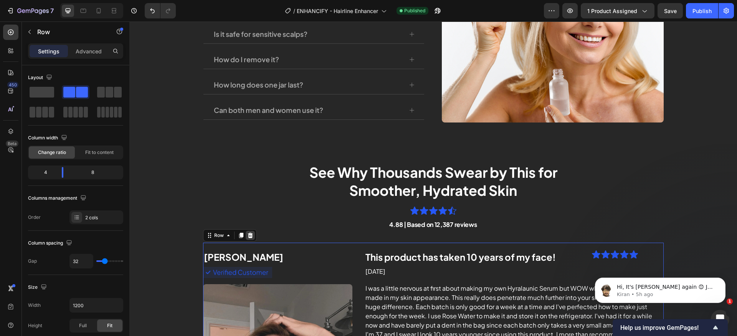
click at [248, 236] on icon at bounding box center [250, 235] width 6 height 6
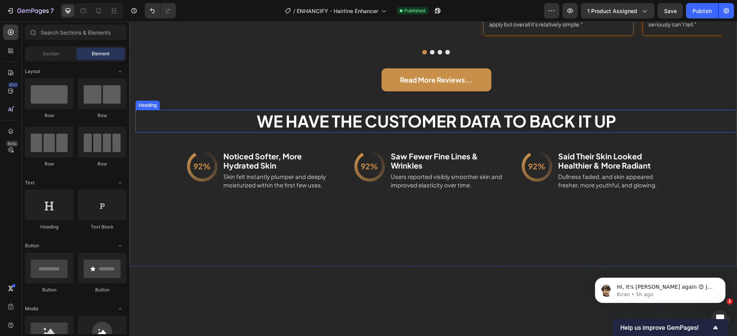
scroll to position [1479, 0]
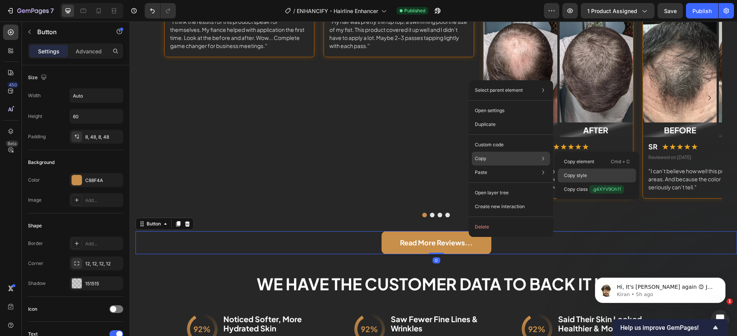
drag, startPoint x: 598, startPoint y: 175, endPoint x: 454, endPoint y: 157, distance: 144.3
click at [598, 175] on div "Copy style" at bounding box center [597, 175] width 78 height 14
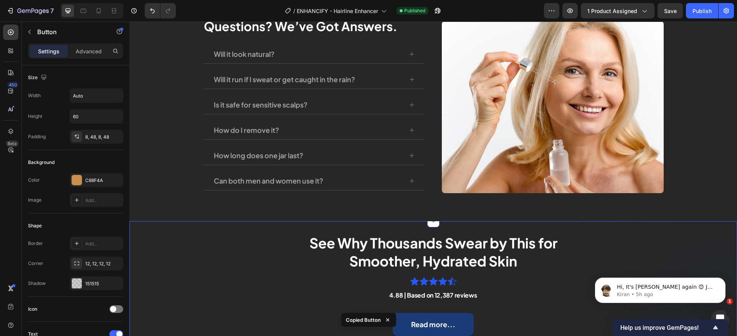
scroll to position [2937, 0]
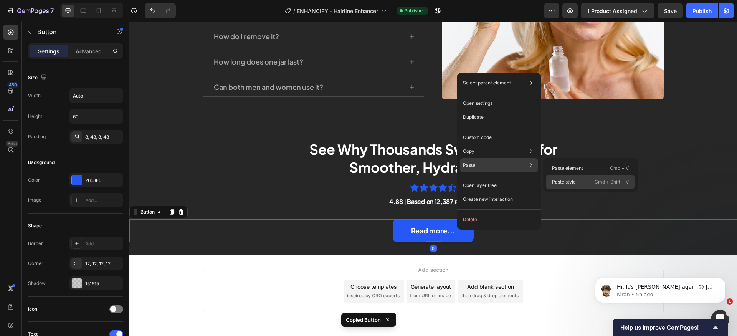
click at [578, 178] on div "Paste style Cmd + Shift + V" at bounding box center [590, 182] width 89 height 14
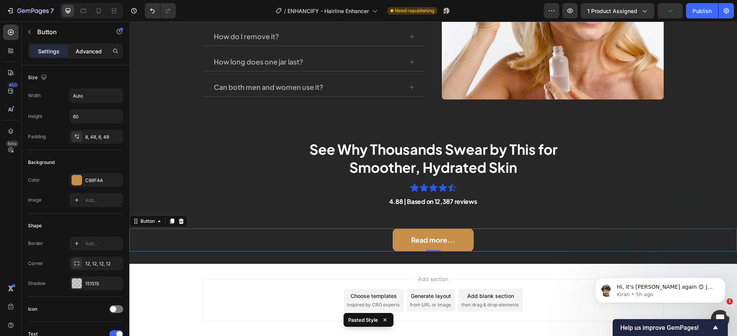
click at [92, 52] on p "Advanced" at bounding box center [89, 51] width 26 height 8
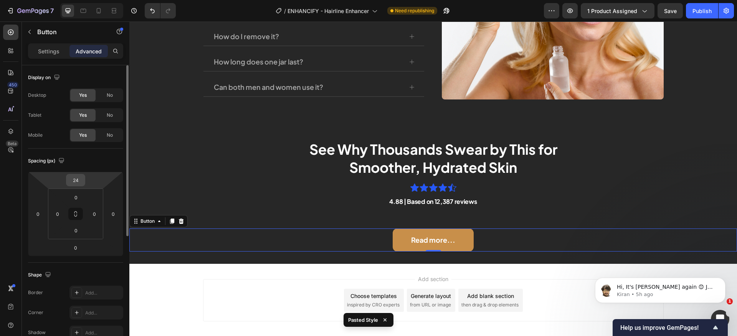
click at [85, 178] on div "24" at bounding box center [75, 180] width 19 height 12
click at [81, 177] on input "24" at bounding box center [75, 180] width 15 height 12
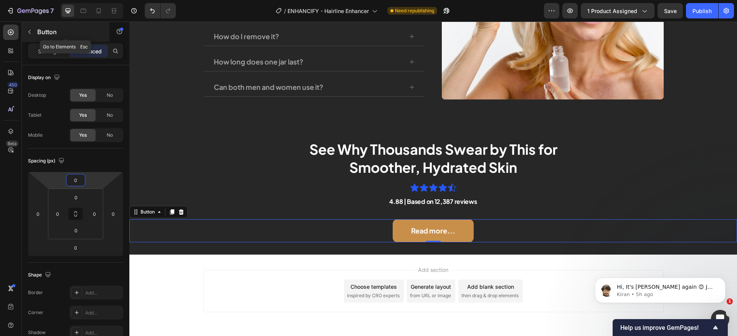
type input "0"
click at [43, 31] on p "Button" at bounding box center [69, 31] width 65 height 9
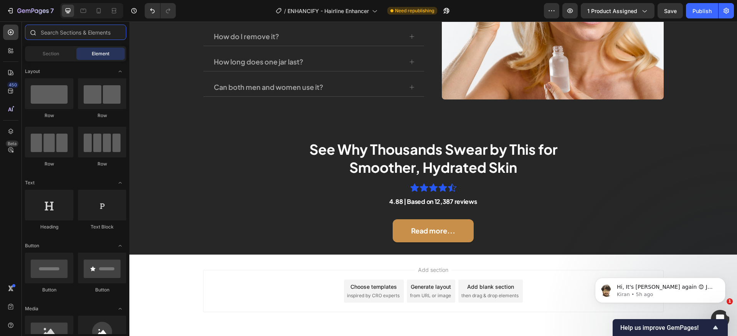
click at [64, 35] on input "text" at bounding box center [75, 32] width 101 height 15
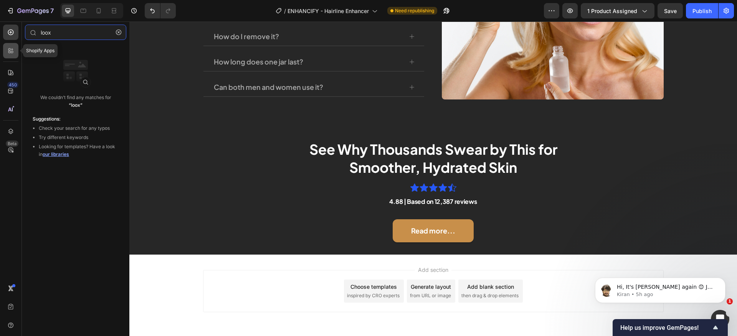
type input "loox"
click at [8, 51] on icon at bounding box center [11, 51] width 8 height 8
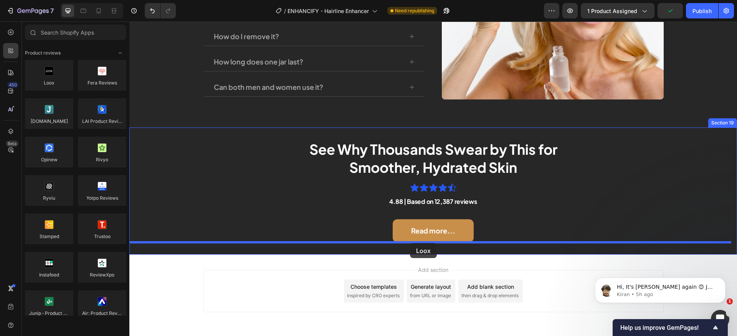
drag, startPoint x: 173, startPoint y: 104, endPoint x: 410, endPoint y: 243, distance: 274.3
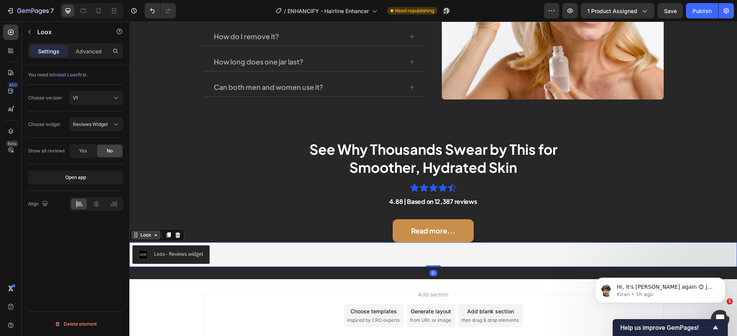
click at [144, 235] on div "Loox" at bounding box center [146, 234] width 14 height 7
click at [277, 230] on div "Read more... Button 0" at bounding box center [432, 230] width 607 height 23
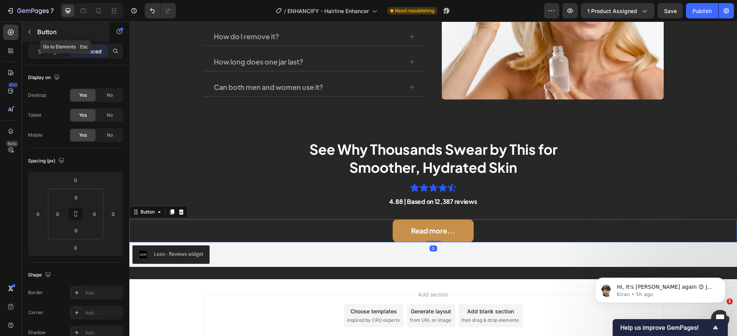
click at [30, 32] on icon "button" at bounding box center [29, 32] width 6 height 6
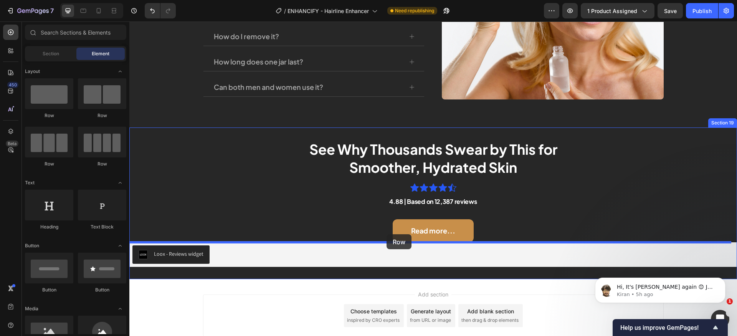
drag, startPoint x: 200, startPoint y: 127, endPoint x: 386, endPoint y: 234, distance: 215.2
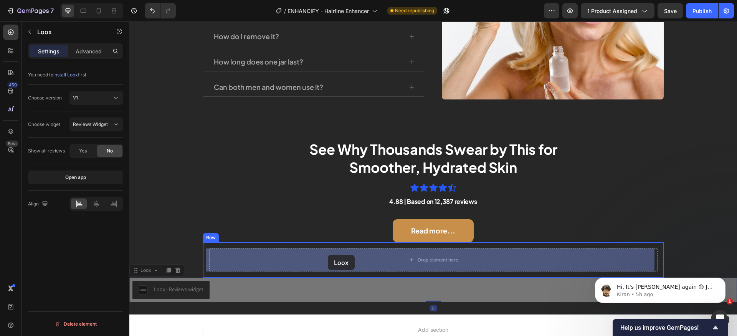
drag, startPoint x: 273, startPoint y: 291, endPoint x: 328, endPoint y: 254, distance: 66.4
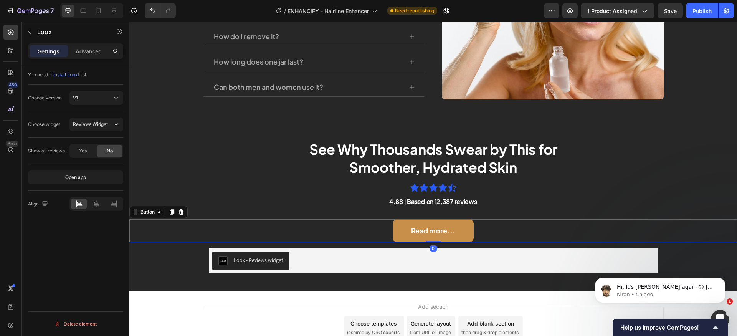
click at [552, 232] on div "Read more... Button 0" at bounding box center [432, 230] width 607 height 23
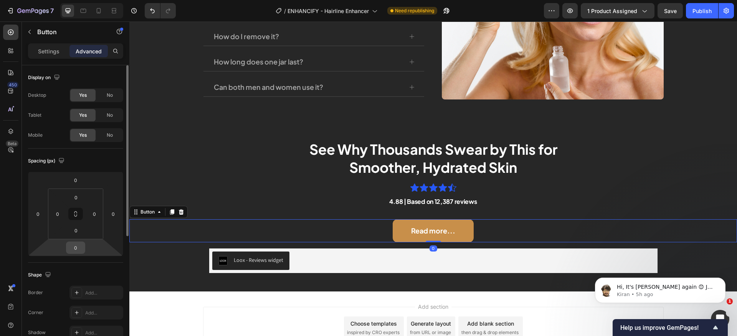
click at [81, 247] on input "0" at bounding box center [75, 248] width 15 height 12
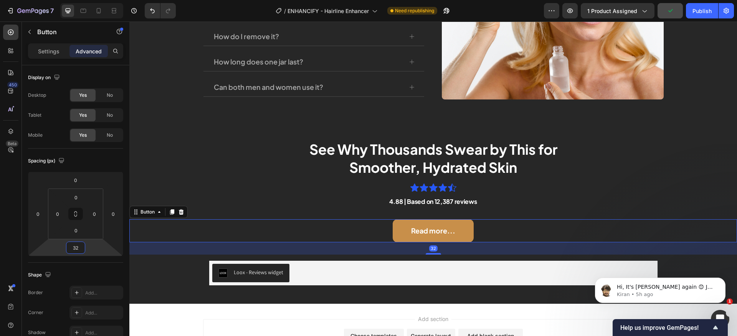
type input "32"
click at [672, 16] on button "button" at bounding box center [669, 10] width 25 height 15
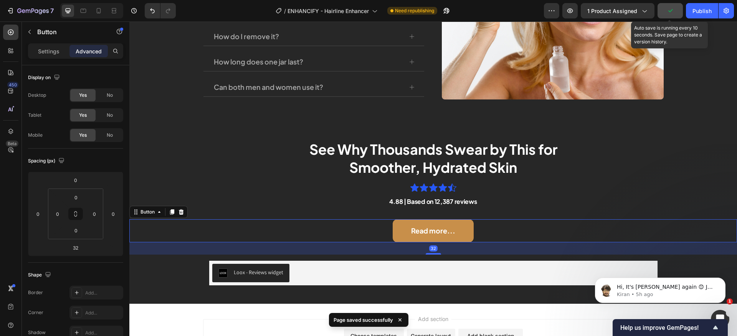
click at [677, 11] on button "button" at bounding box center [669, 10] width 25 height 15
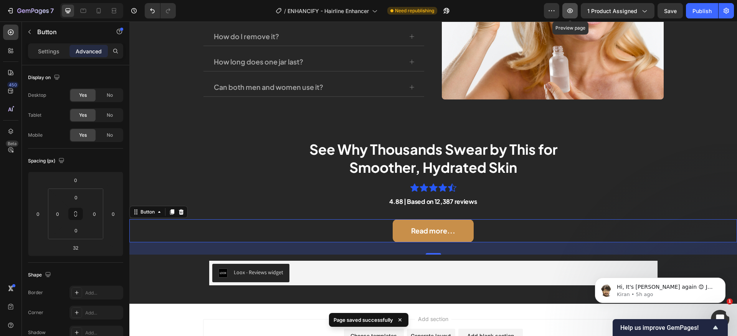
click at [567, 13] on icon "button" at bounding box center [570, 11] width 8 height 8
